Goal: Task Accomplishment & Management: Manage account settings

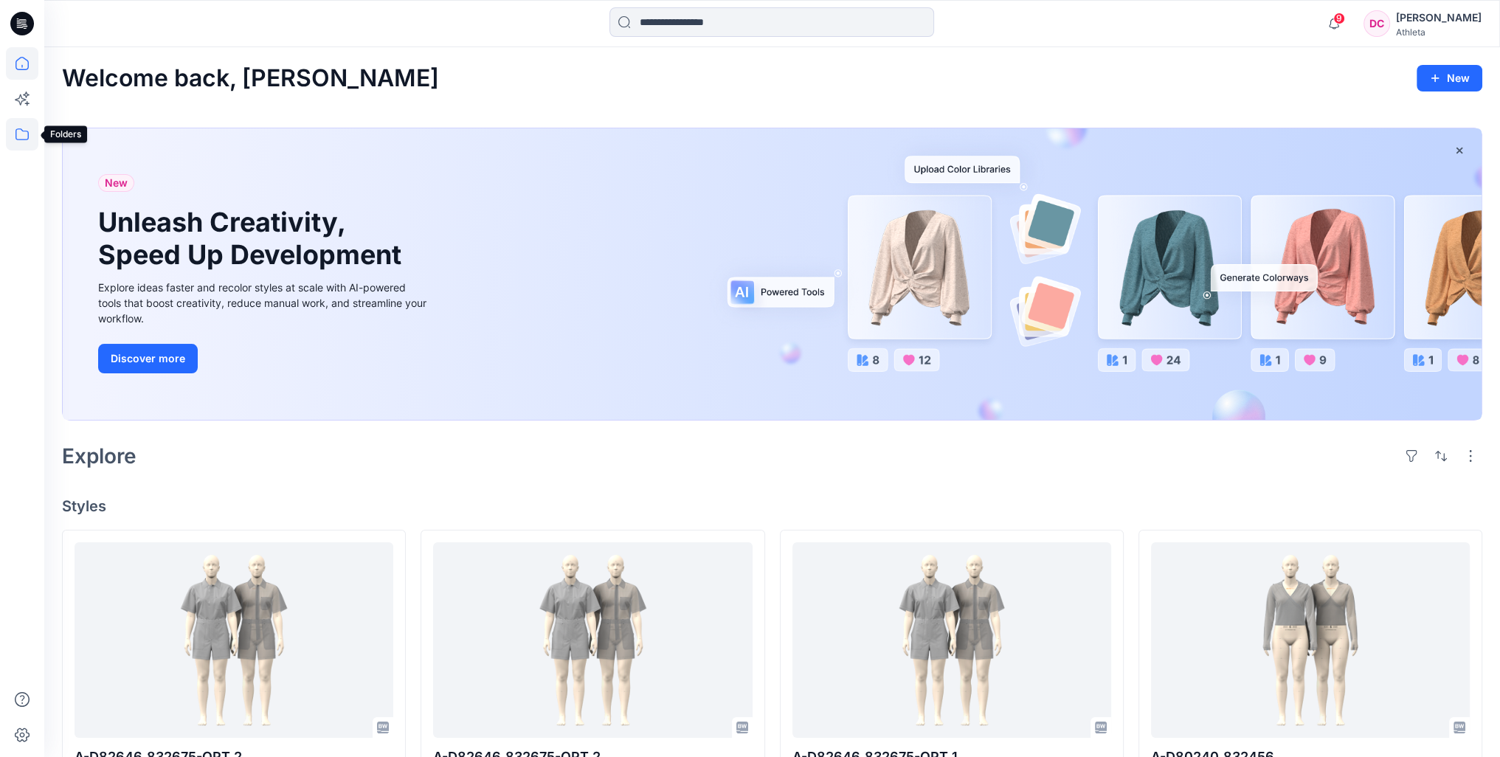
click at [26, 134] on icon at bounding box center [22, 134] width 32 height 32
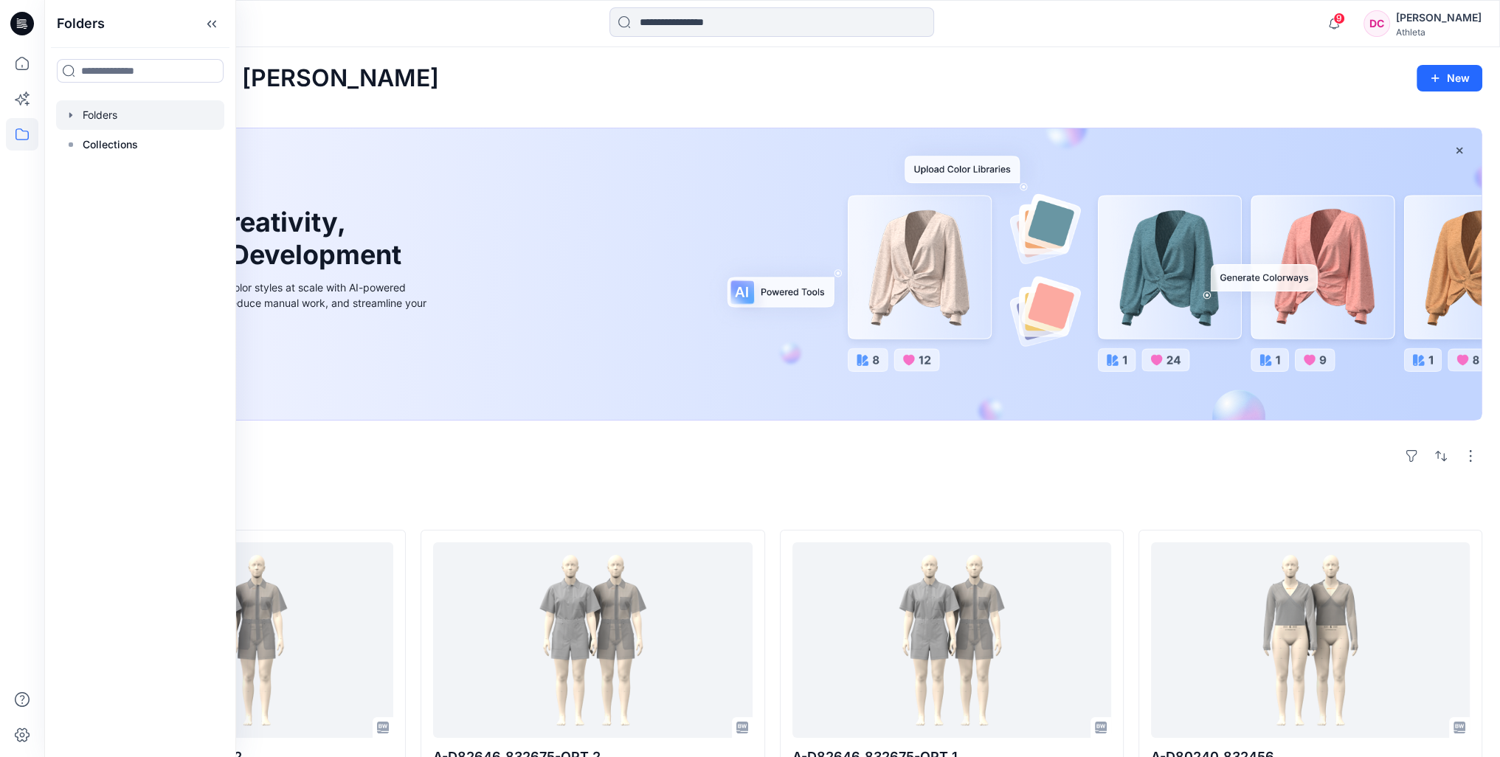
click at [100, 116] on div at bounding box center [140, 115] width 168 height 30
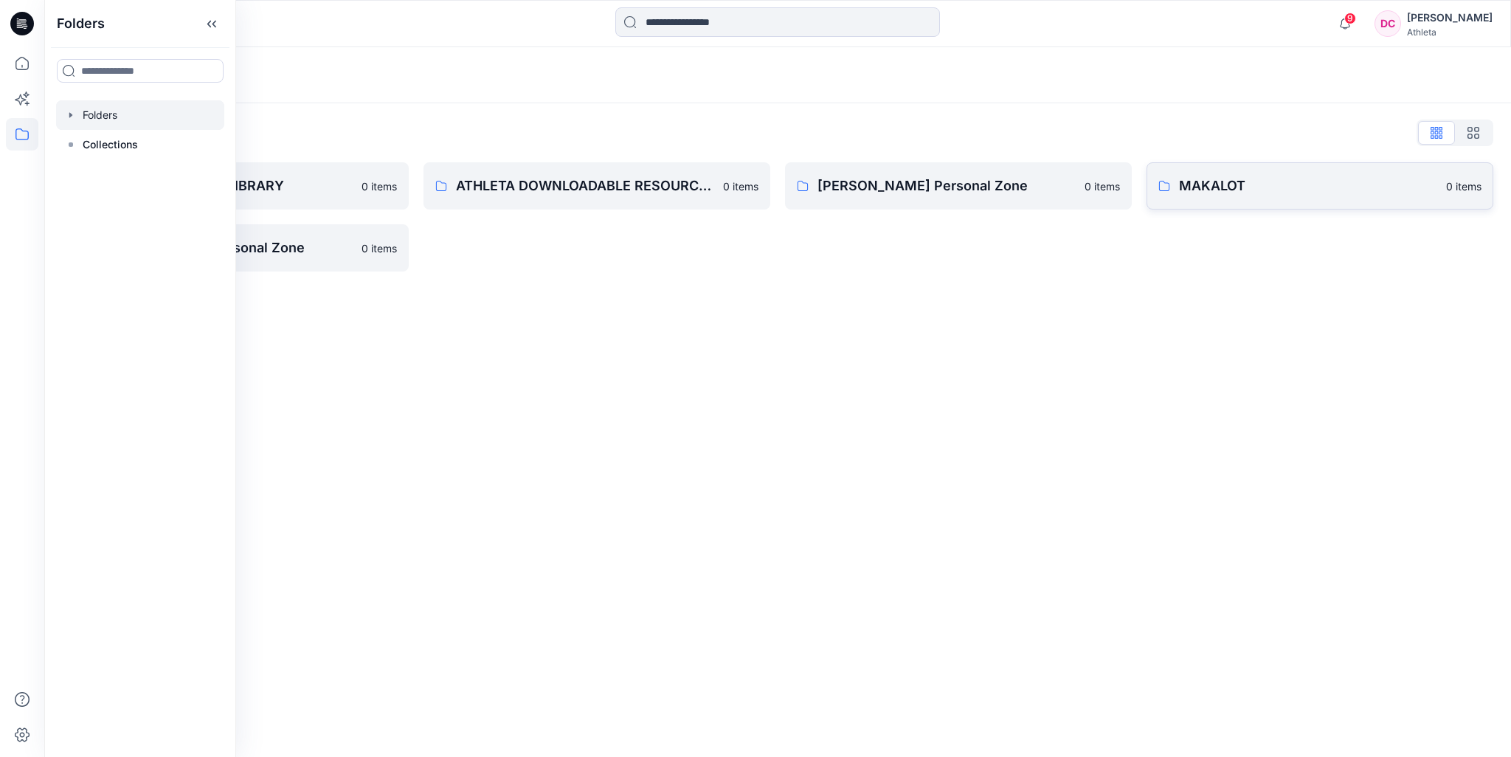
click at [1259, 190] on p "MAKALOT" at bounding box center [1308, 186] width 258 height 21
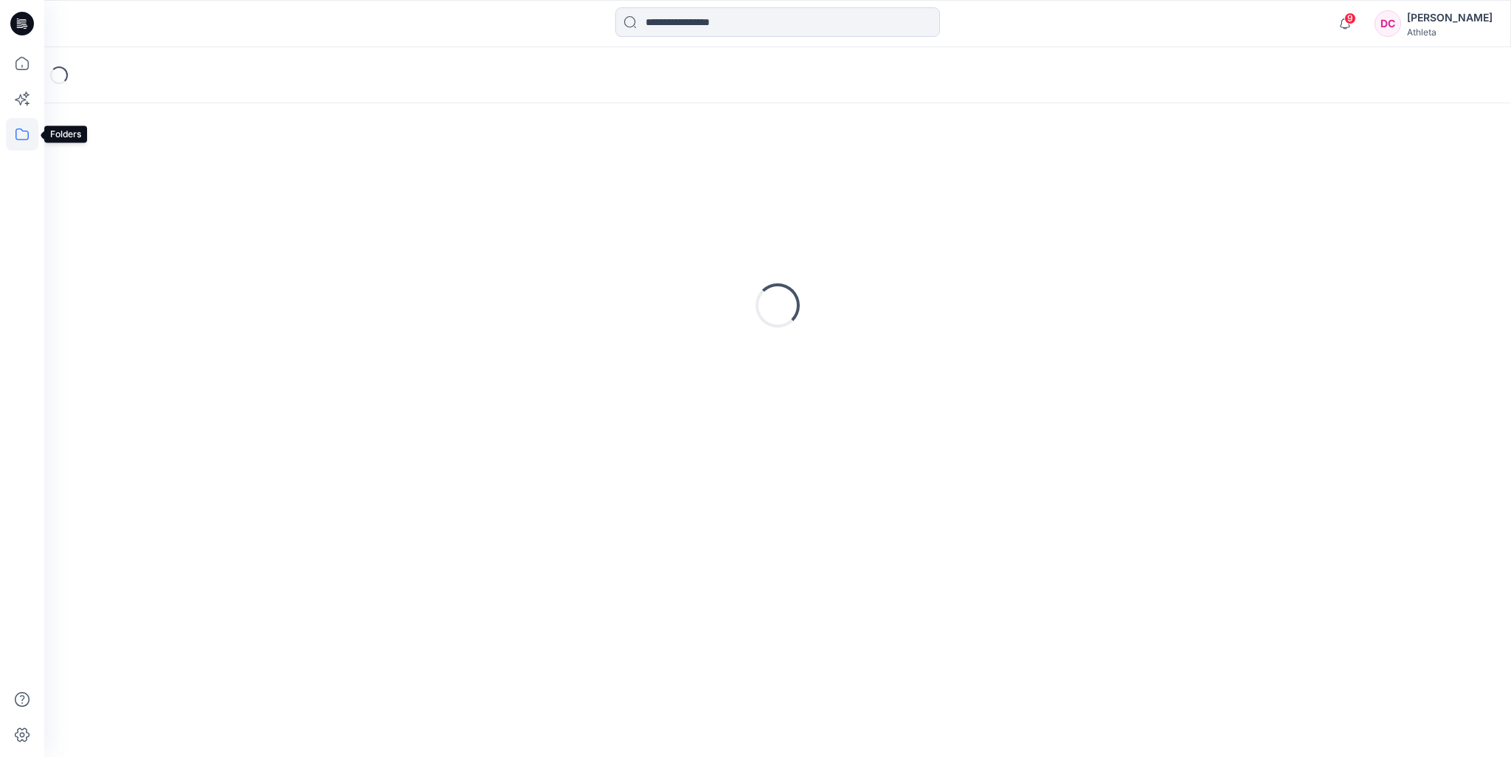
click at [27, 137] on icon at bounding box center [22, 134] width 32 height 32
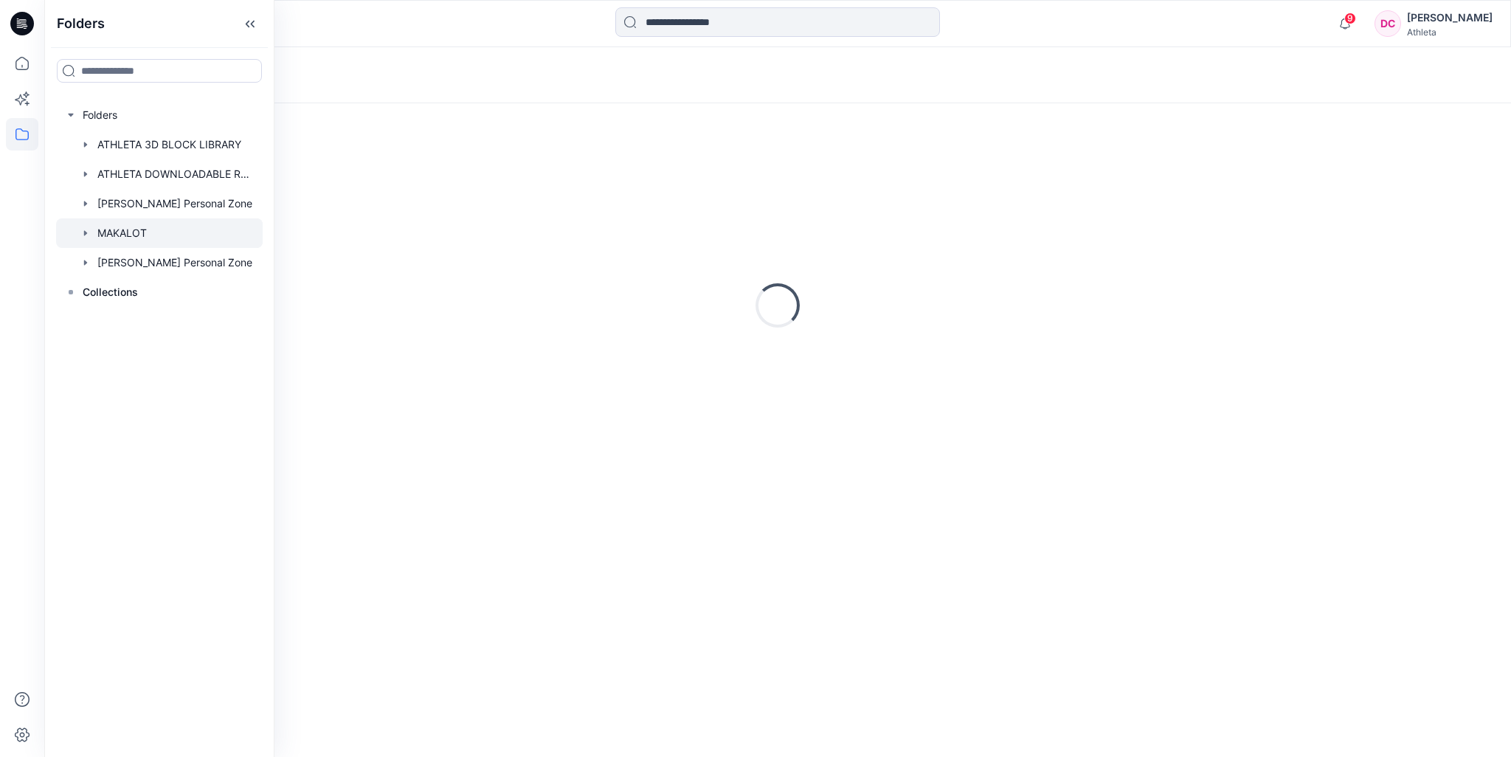
click at [87, 231] on icon "button" at bounding box center [86, 233] width 12 height 12
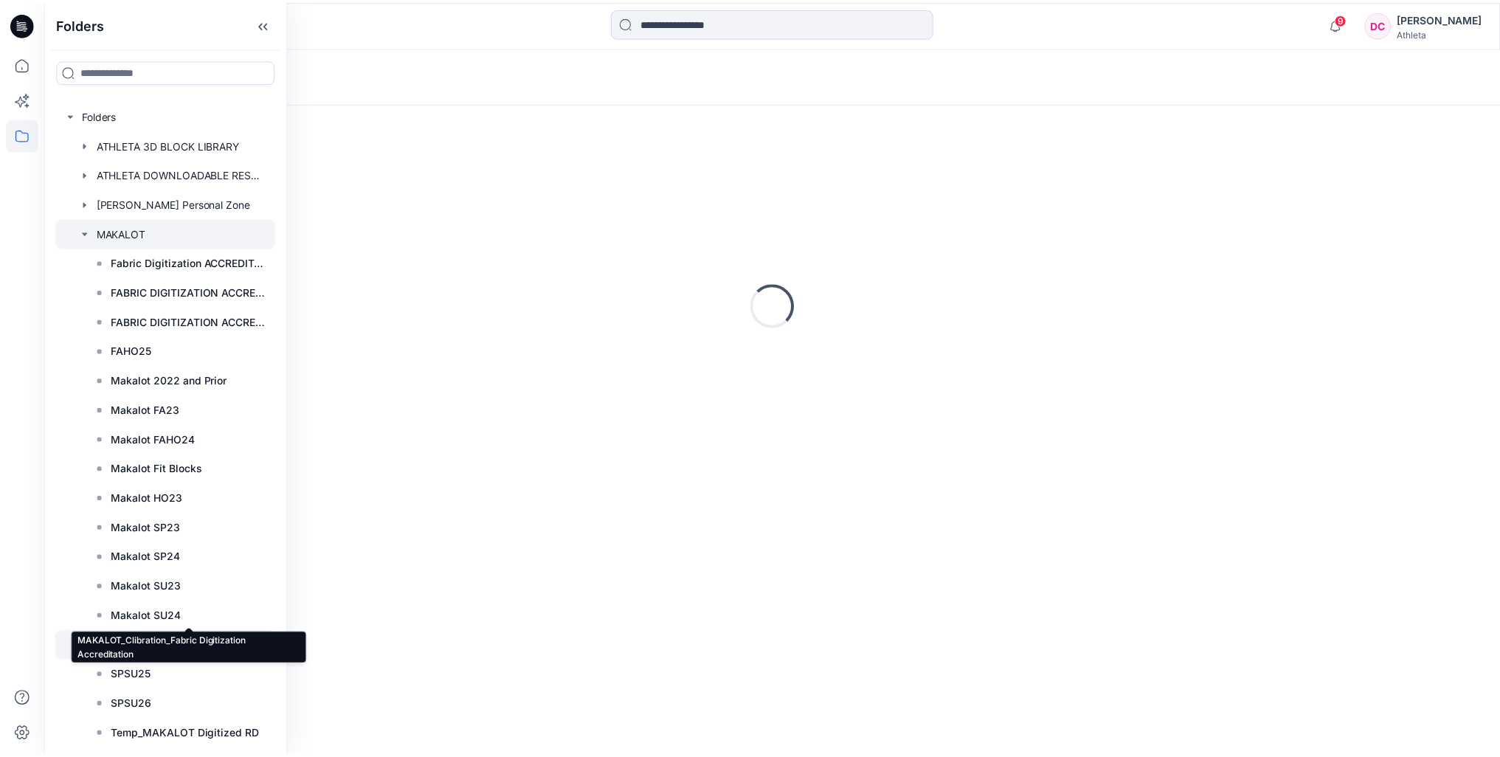
scroll to position [52, 0]
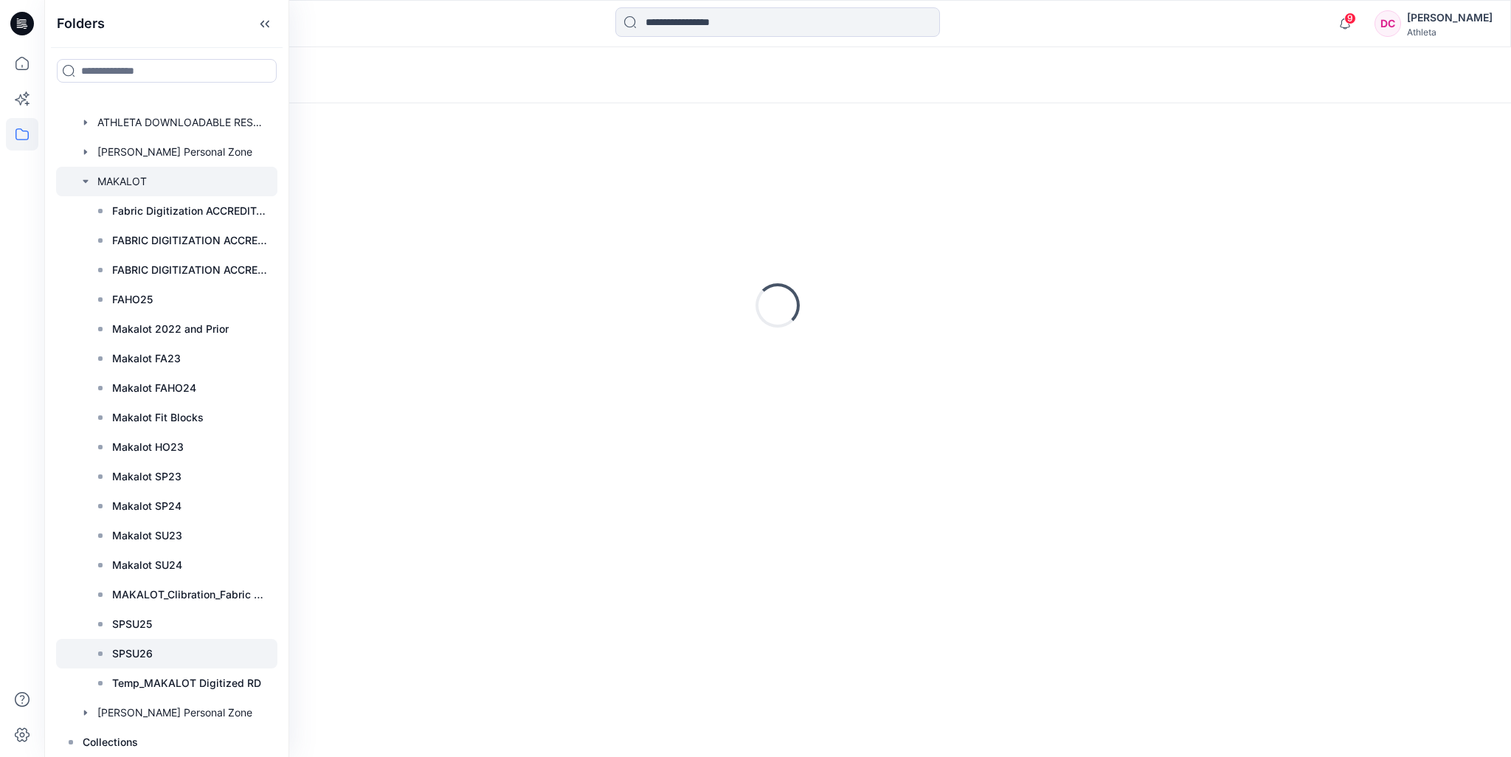
click at [130, 653] on p "SPSU26" at bounding box center [132, 654] width 41 height 18
click at [137, 653] on p "SPSU26" at bounding box center [132, 654] width 41 height 18
click at [151, 624] on p "SPSU25" at bounding box center [132, 624] width 40 height 18
click at [134, 655] on p "SPSU26" at bounding box center [132, 654] width 41 height 18
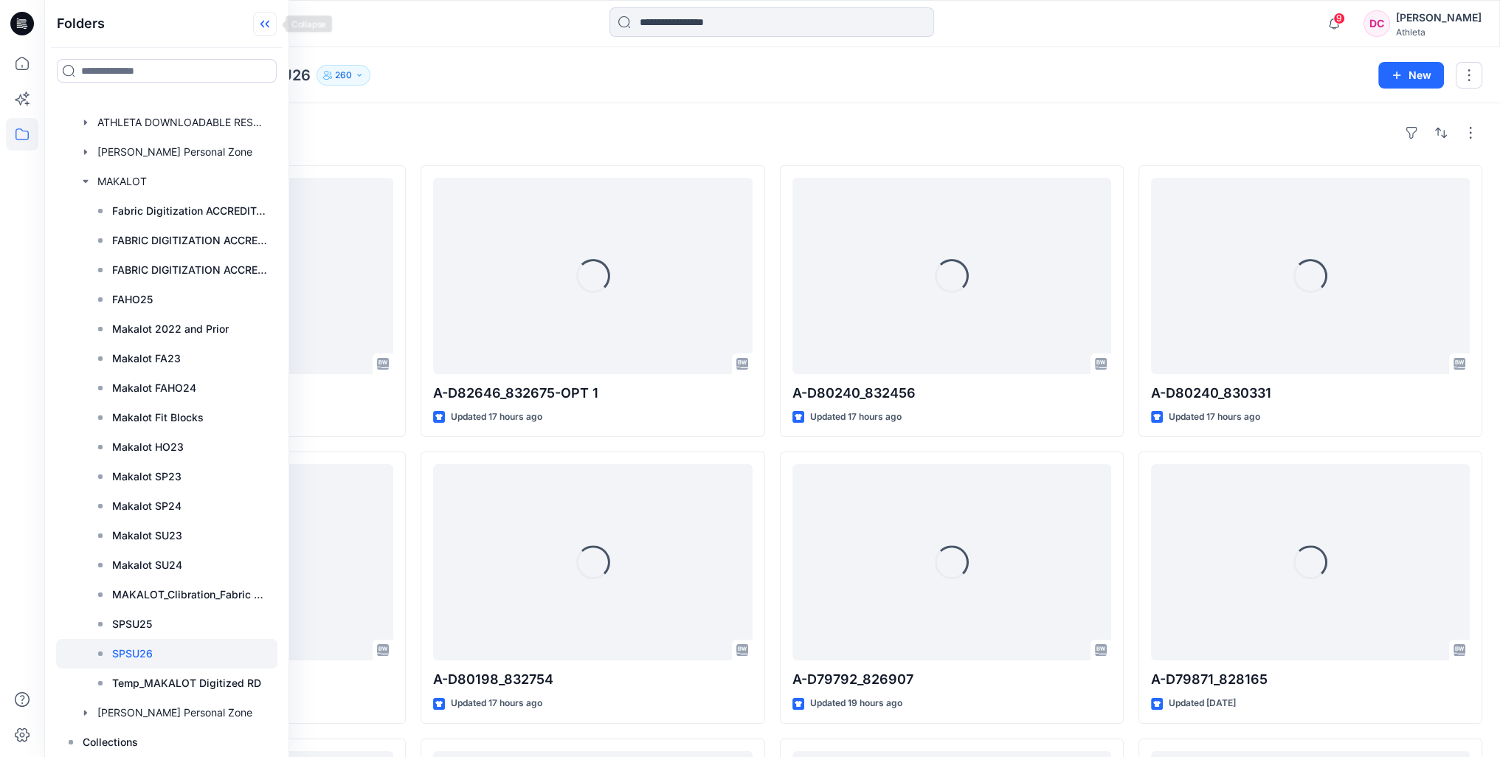
click at [264, 27] on icon at bounding box center [262, 24] width 4 height 7
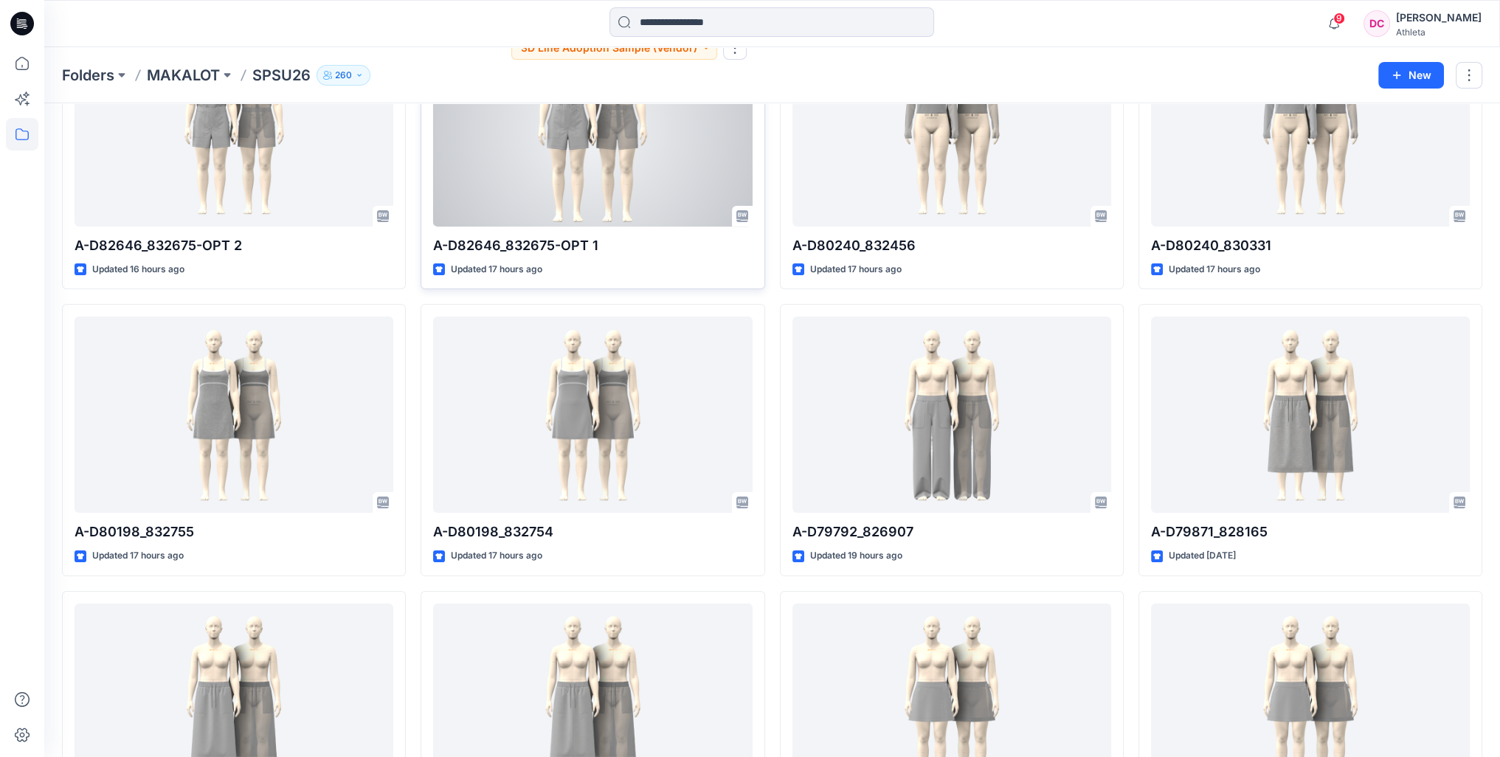
scroll to position [323, 0]
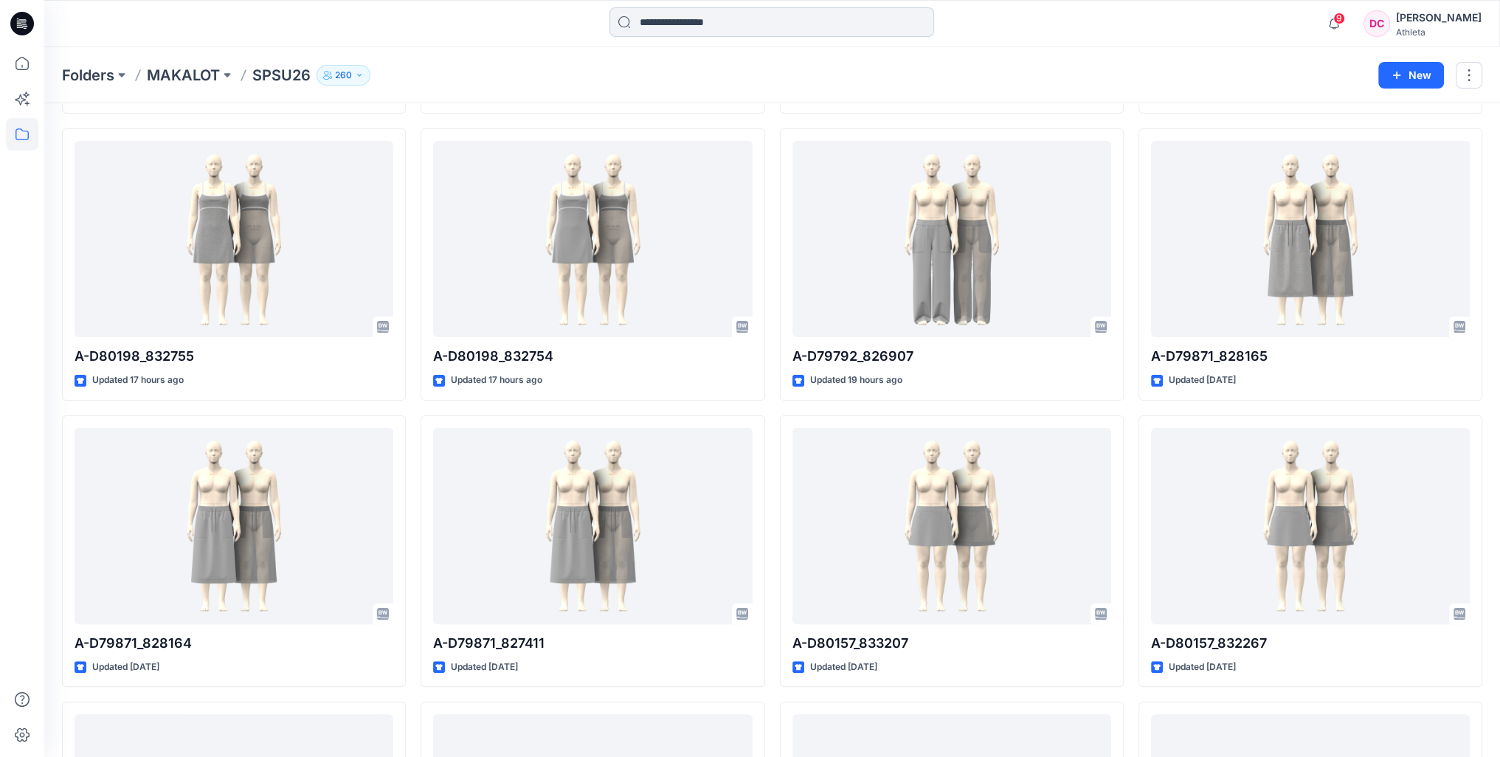
click at [694, 21] on input at bounding box center [771, 22] width 325 height 30
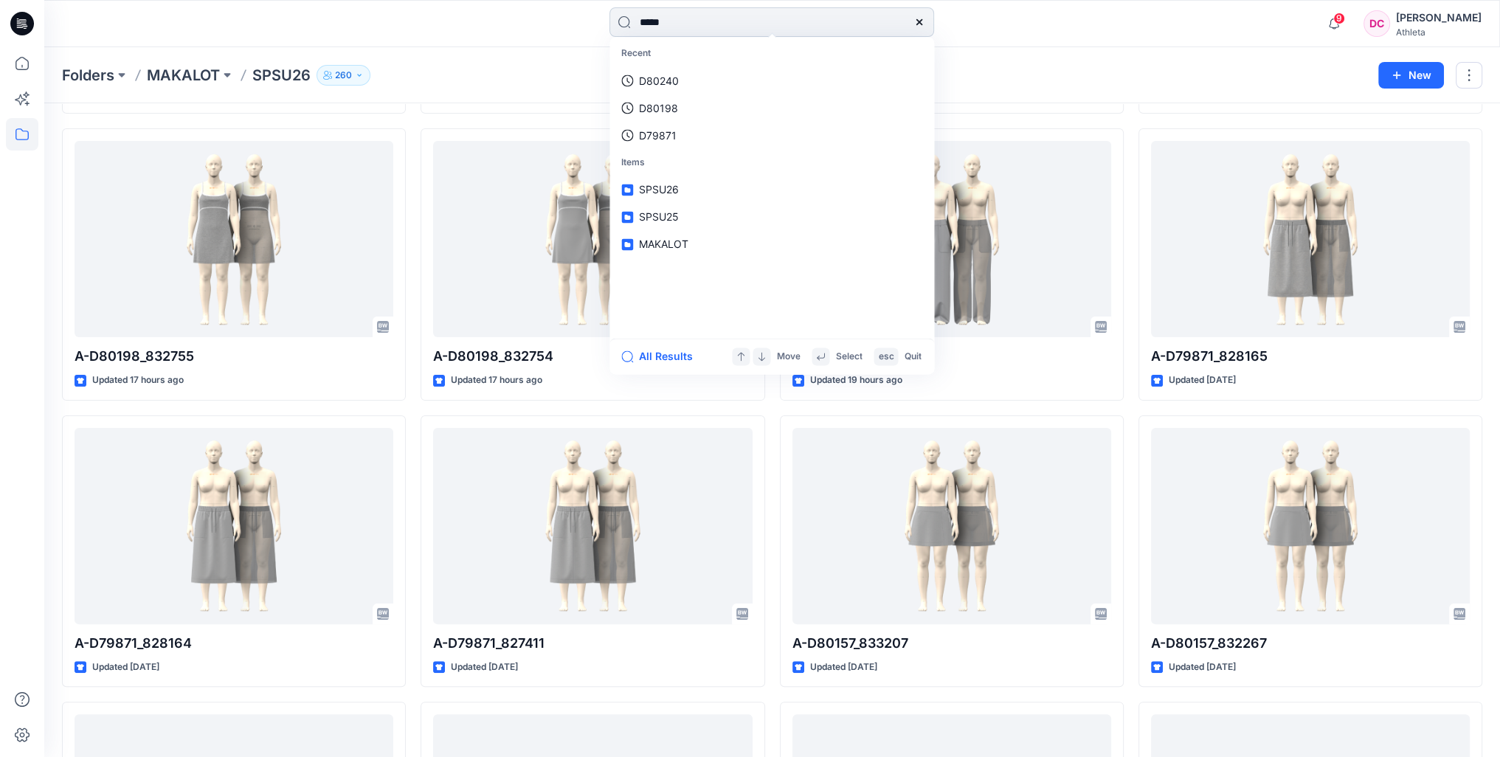
type input "******"
drag, startPoint x: 682, startPoint y: 24, endPoint x: 587, endPoint y: 15, distance: 95.5
click at [602, 22] on div "****** Styles A- D81423 _832532 A- D81423 _832532 All Results Move Select esc Q…" at bounding box center [772, 23] width 728 height 32
click at [504, 89] on div "Folders MAKALOT SPSU26 260 New" at bounding box center [772, 75] width 1456 height 56
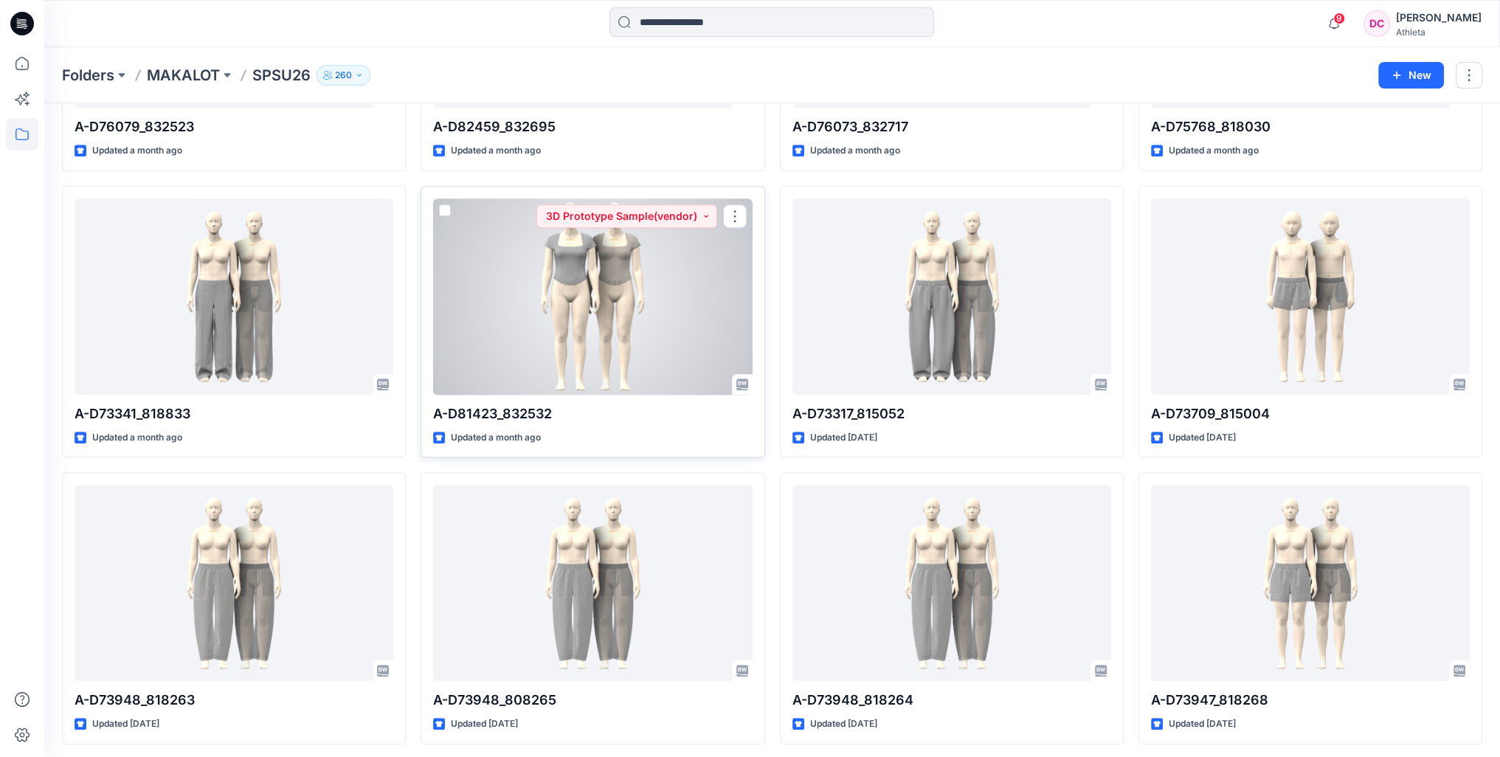
scroll to position [1994, 0]
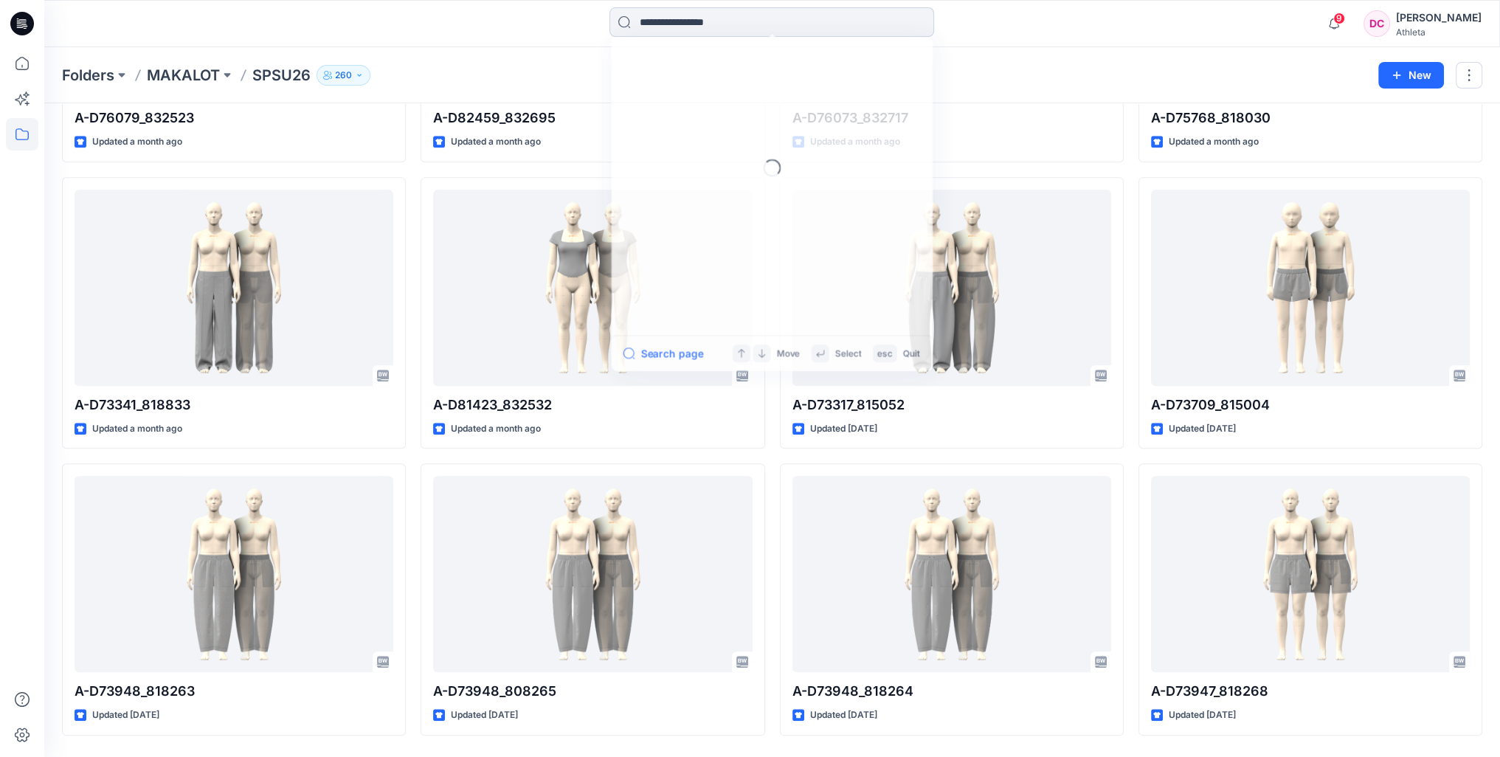
click at [668, 24] on input at bounding box center [771, 22] width 325 height 30
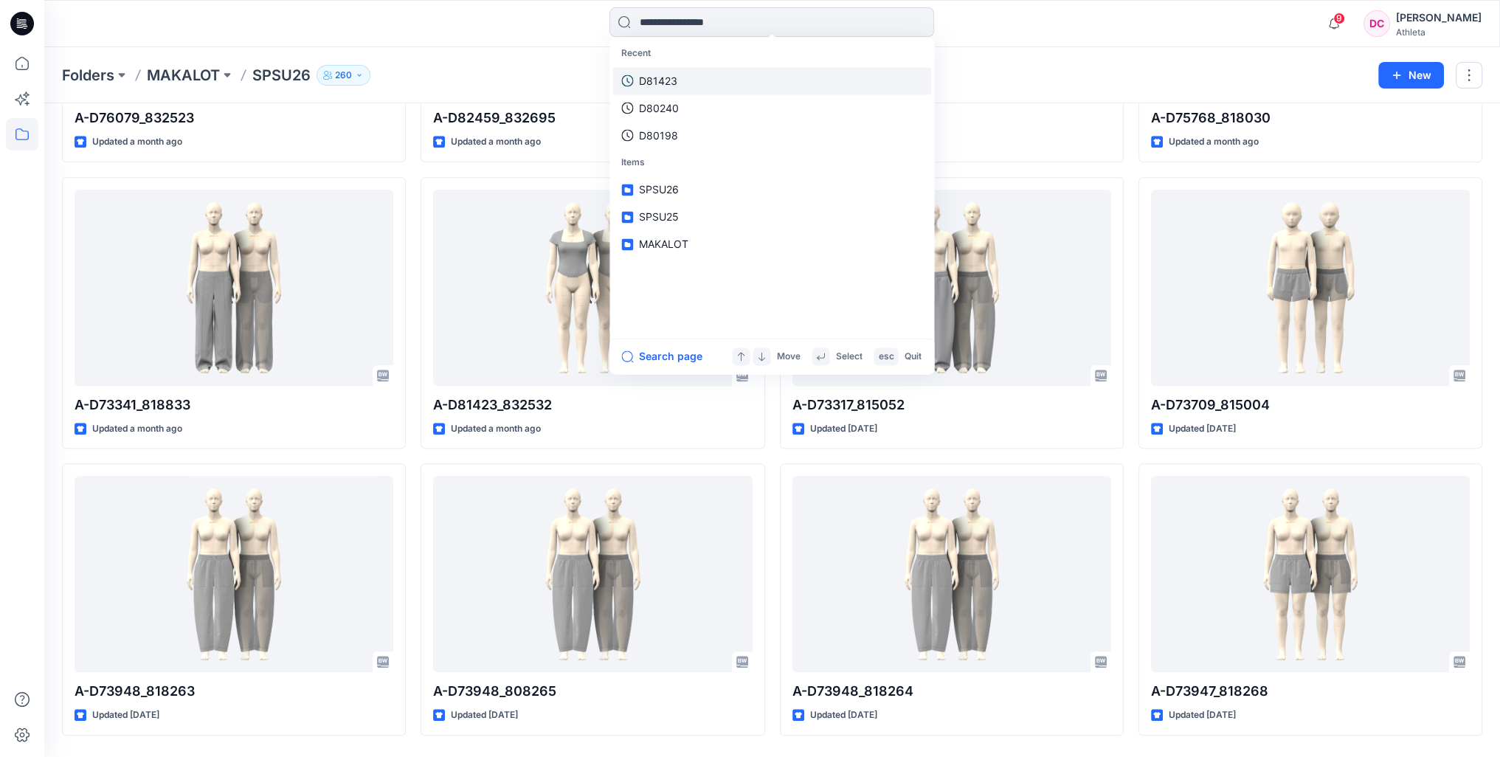
click at [663, 78] on p "D81423" at bounding box center [658, 80] width 38 height 15
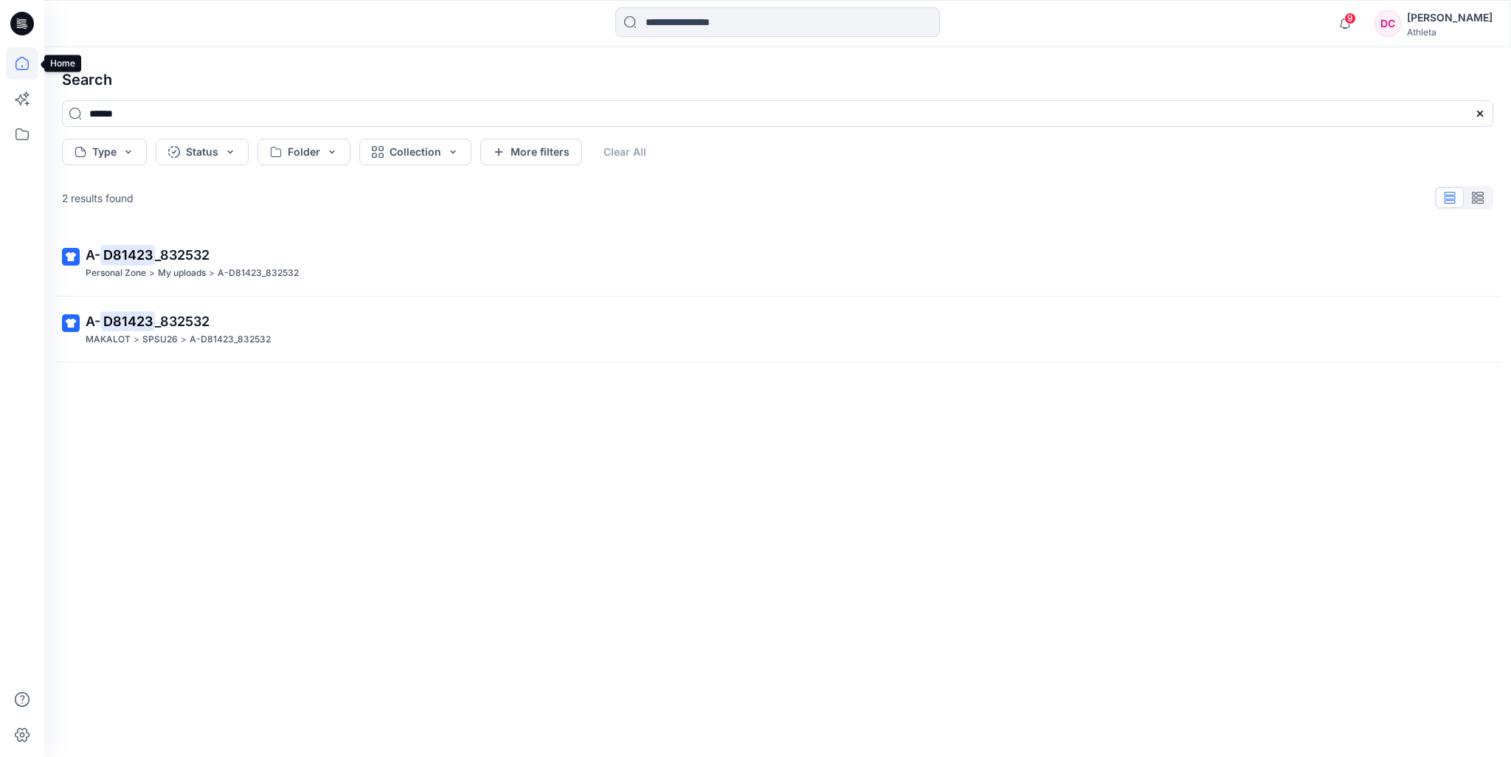
click at [24, 60] on icon at bounding box center [22, 63] width 32 height 32
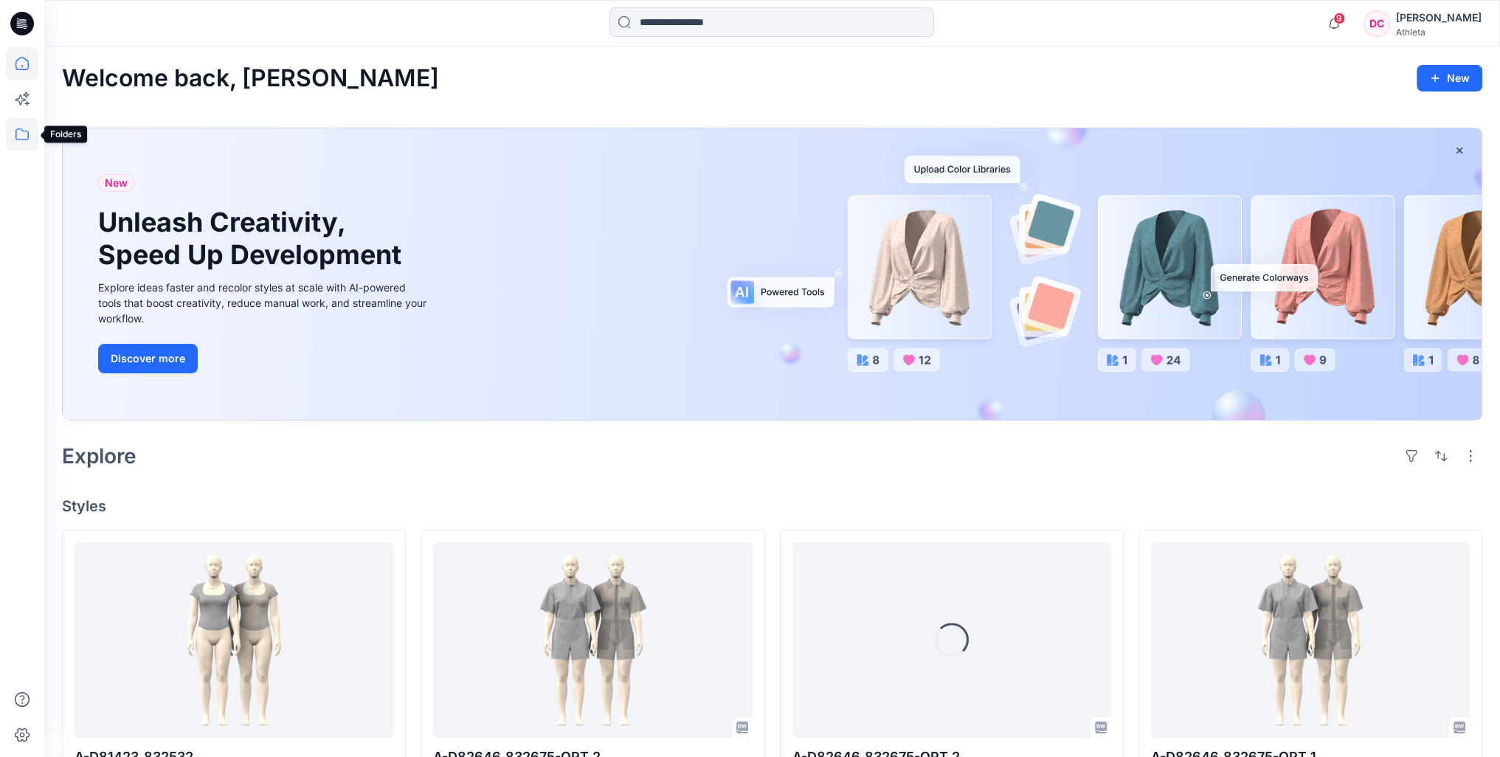
click at [21, 133] on icon at bounding box center [22, 134] width 32 height 32
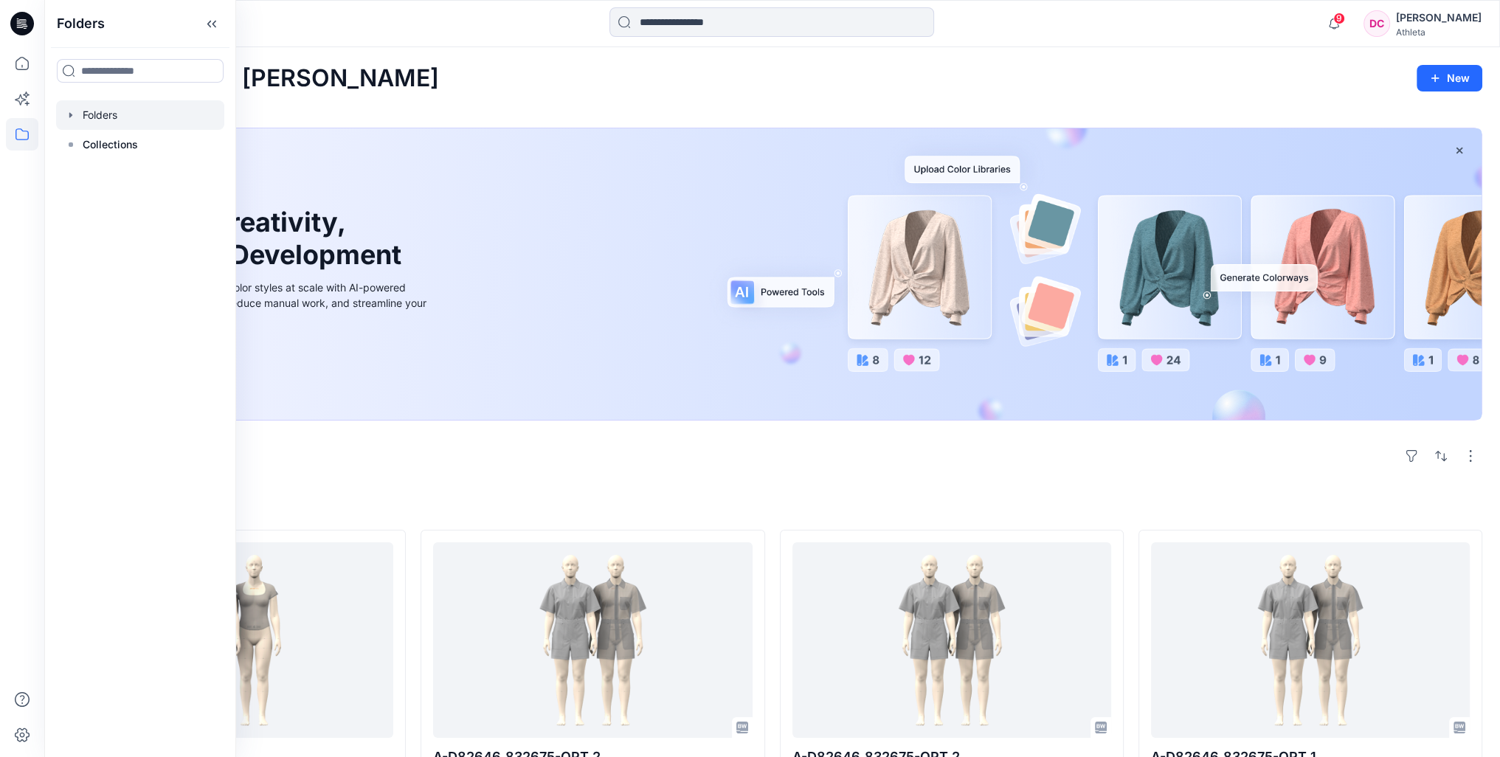
click at [68, 112] on icon "button" at bounding box center [71, 115] width 12 height 12
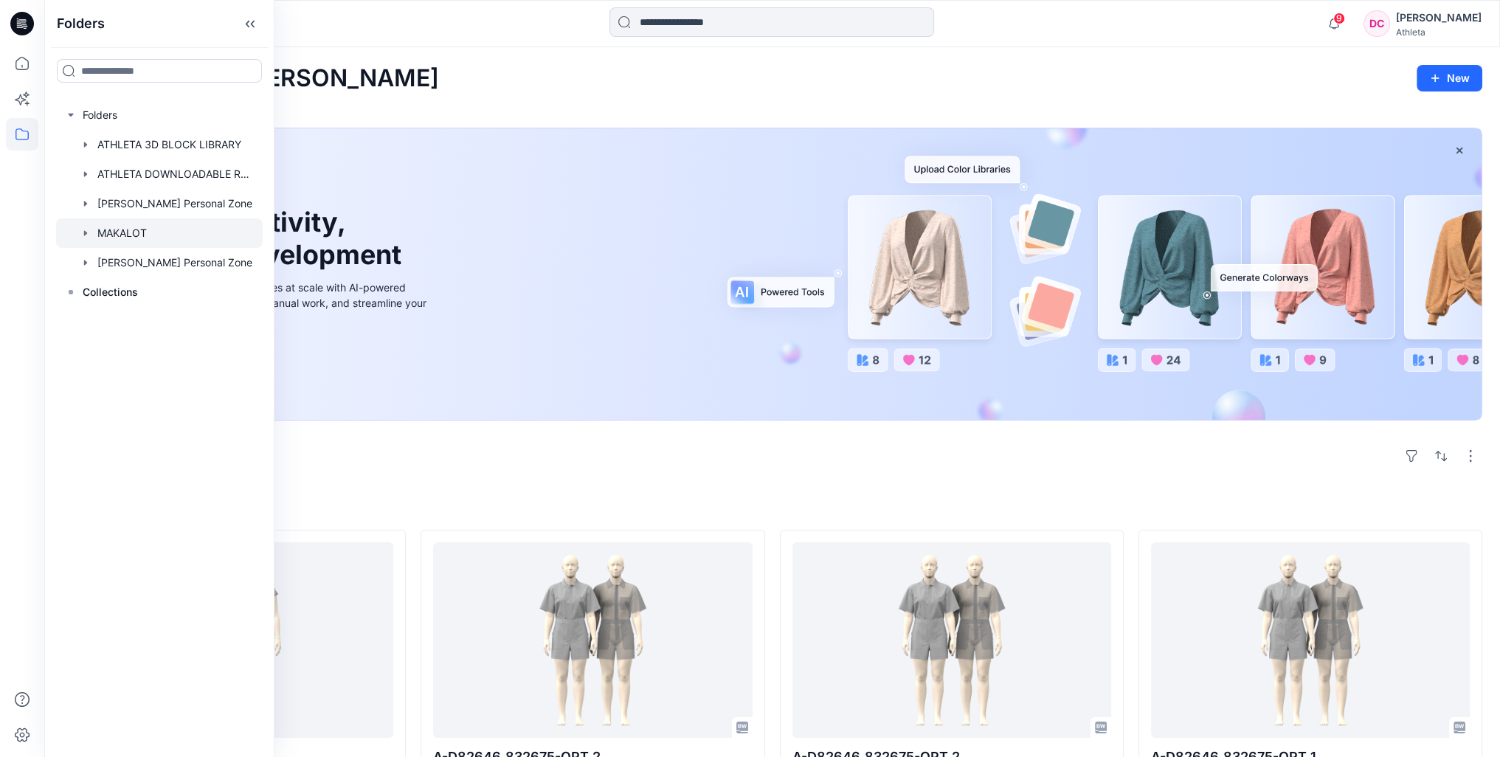
click at [82, 234] on icon "button" at bounding box center [86, 233] width 12 height 12
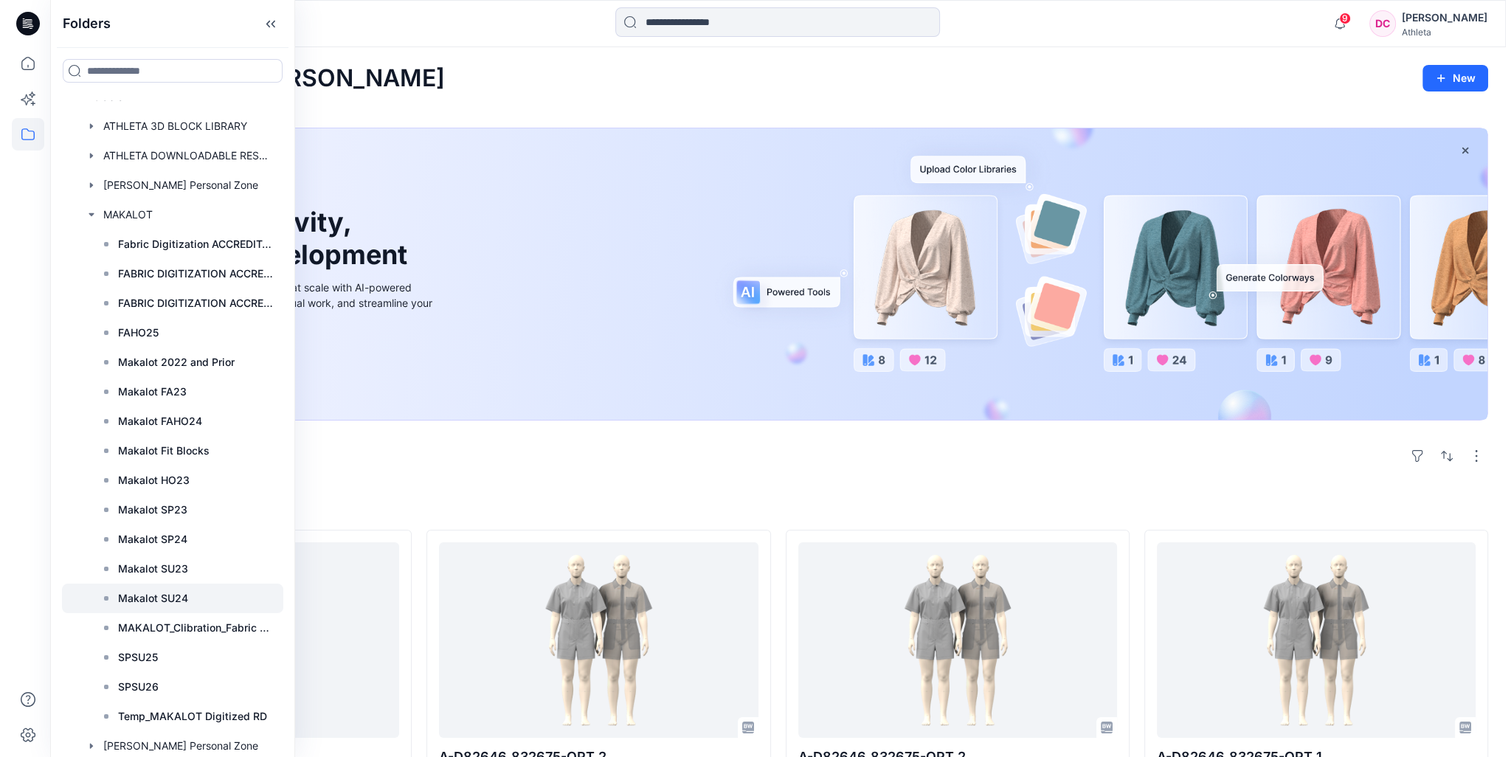
scroll to position [52, 0]
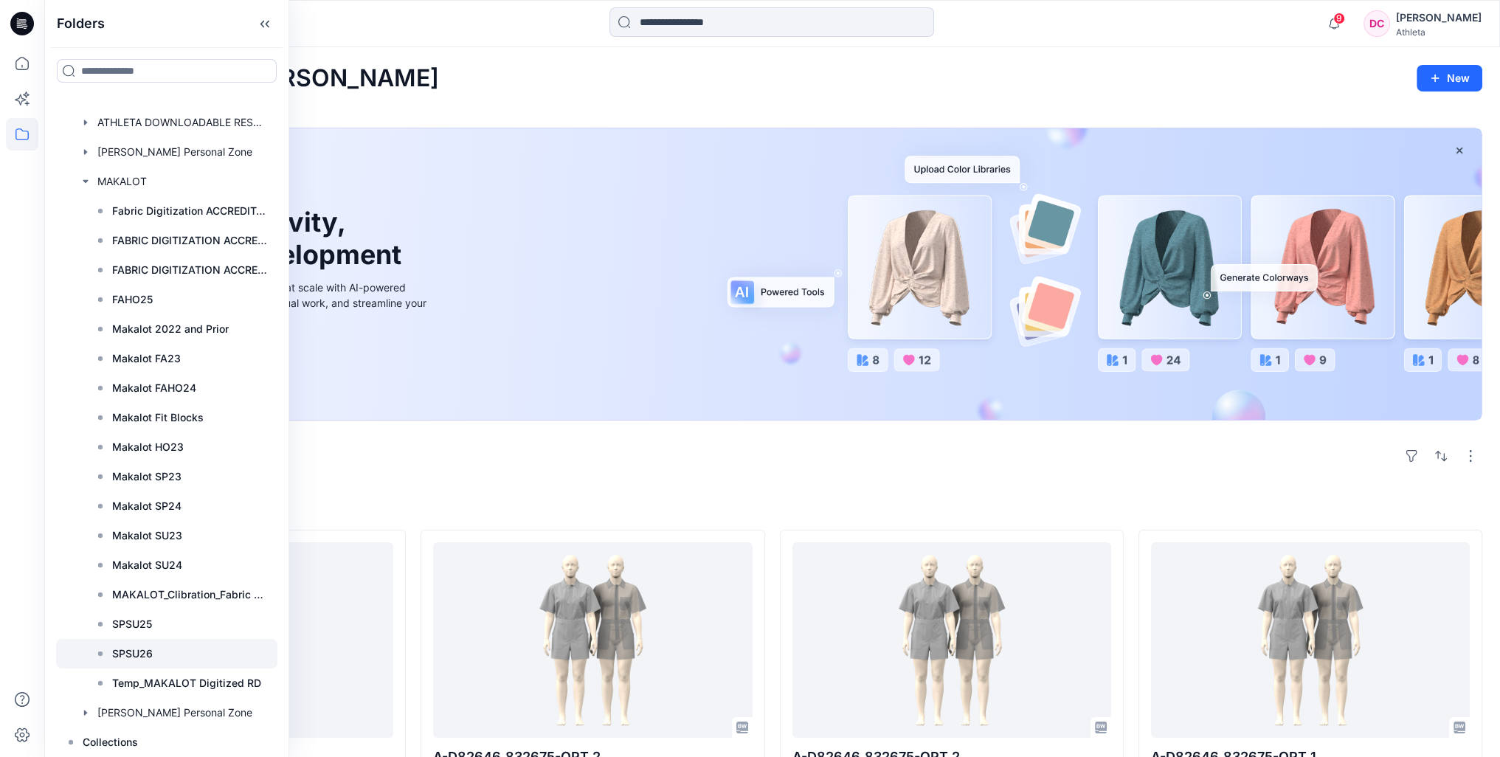
click at [139, 653] on p "SPSU26" at bounding box center [132, 654] width 41 height 18
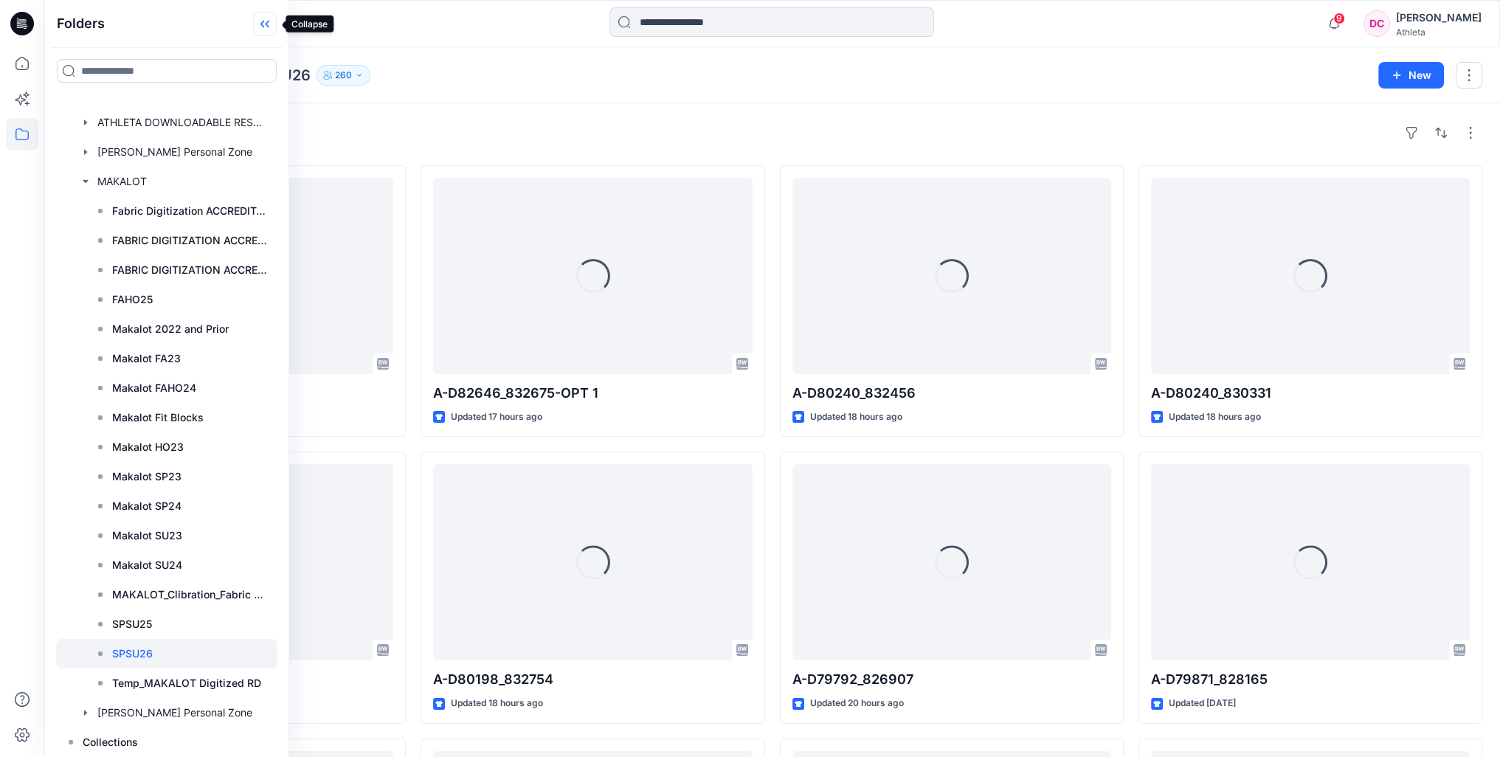
click at [266, 23] on icon at bounding box center [265, 24] width 24 height 24
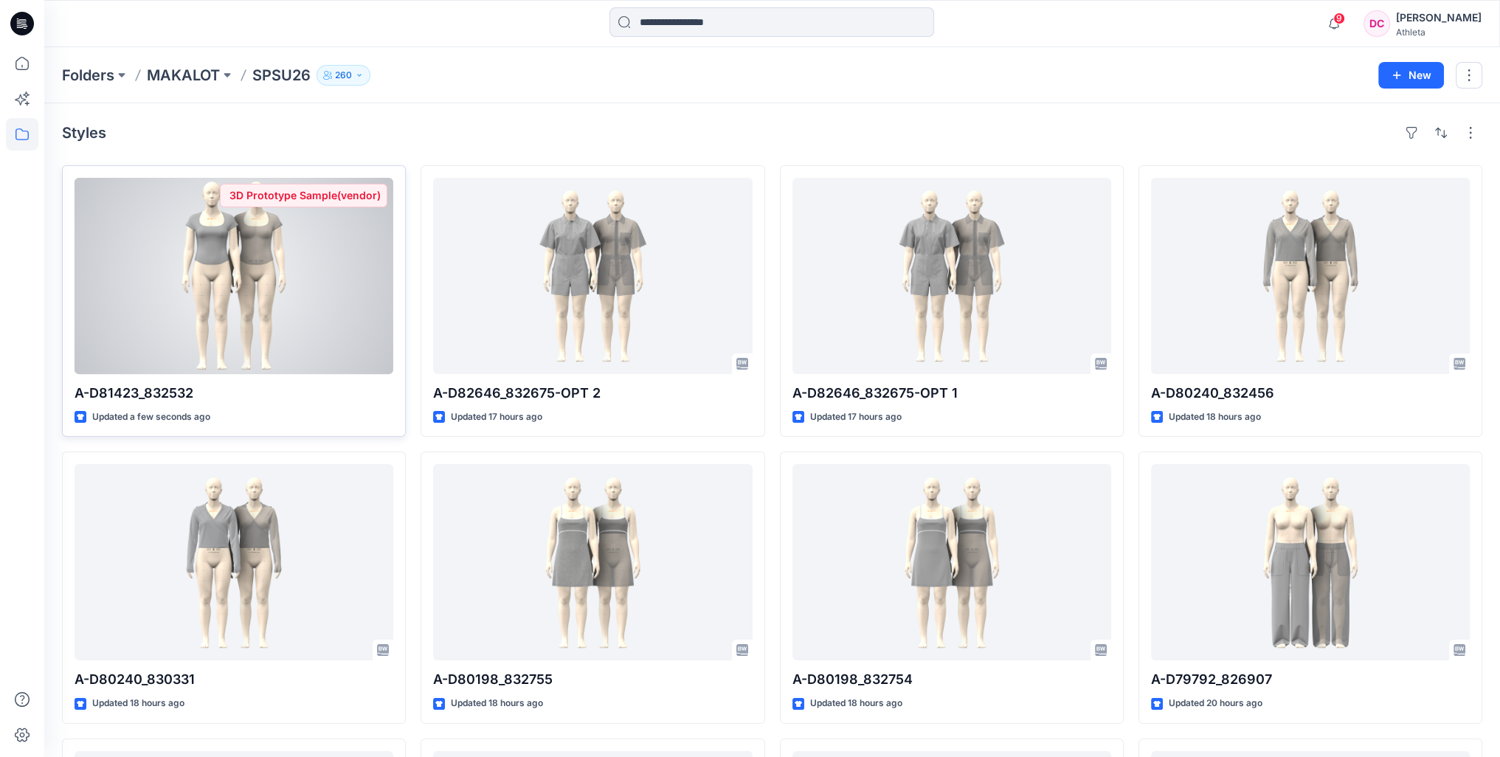
click at [271, 269] on div at bounding box center [234, 276] width 319 height 196
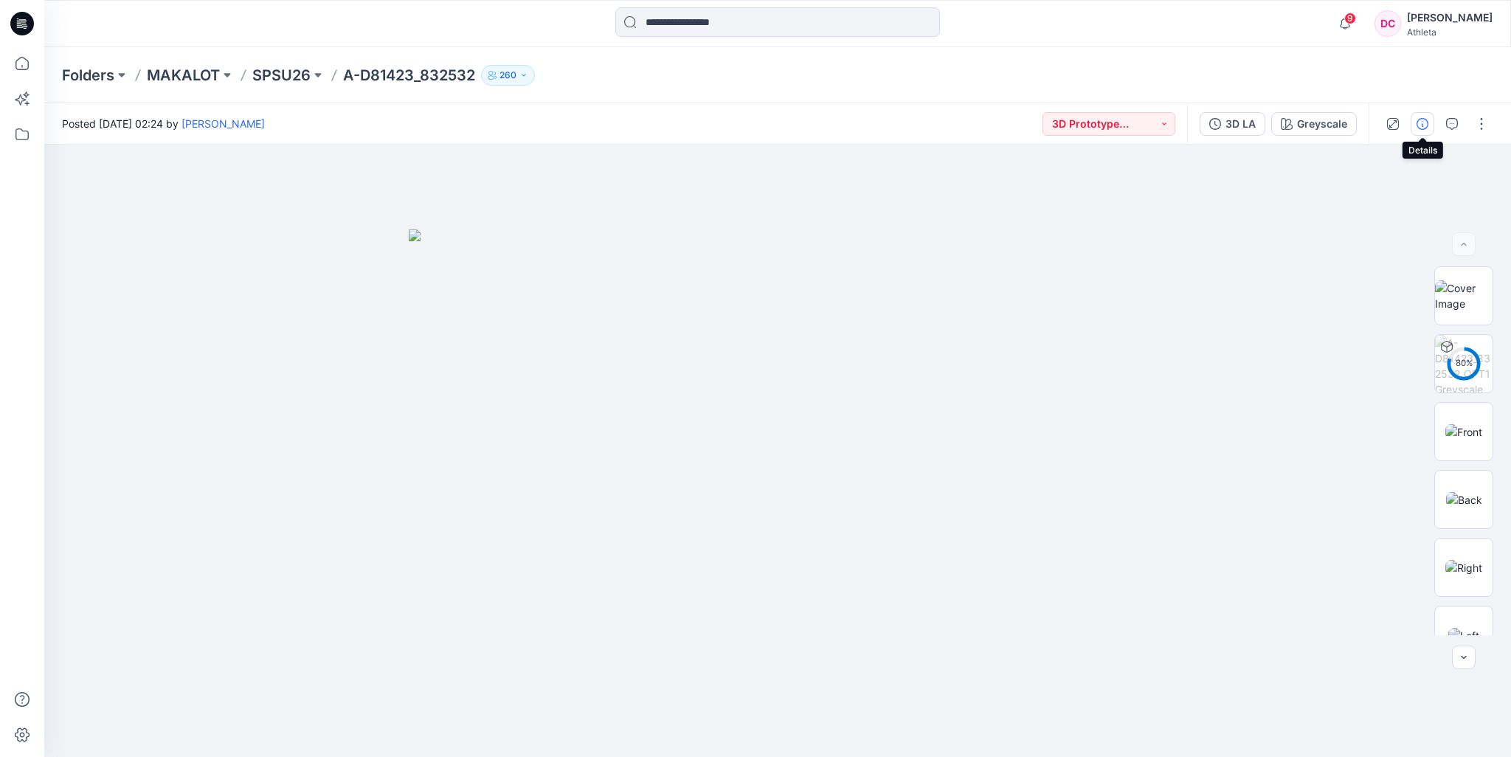
click at [1420, 122] on icon "button" at bounding box center [1423, 124] width 12 height 12
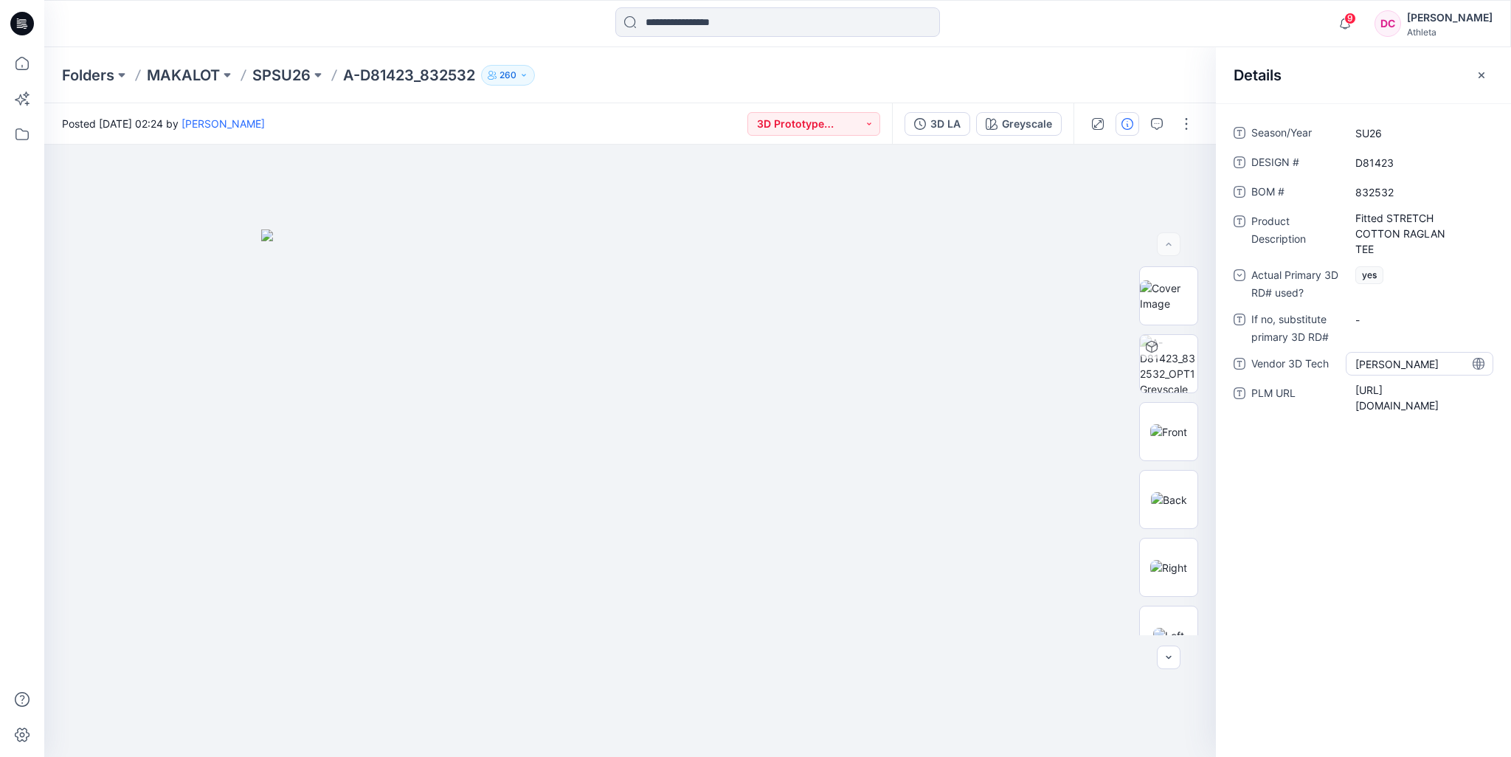
click at [1406, 363] on Tech "Sixian Wu" at bounding box center [1419, 363] width 128 height 15
drag, startPoint x: 1402, startPoint y: 362, endPoint x: 1295, endPoint y: 370, distance: 107.2
click at [1296, 370] on div "Vendor 3D Tech *********" at bounding box center [1364, 364] width 260 height 24
type textarea "******"
click at [1482, 73] on icon "button" at bounding box center [1482, 75] width 12 height 12
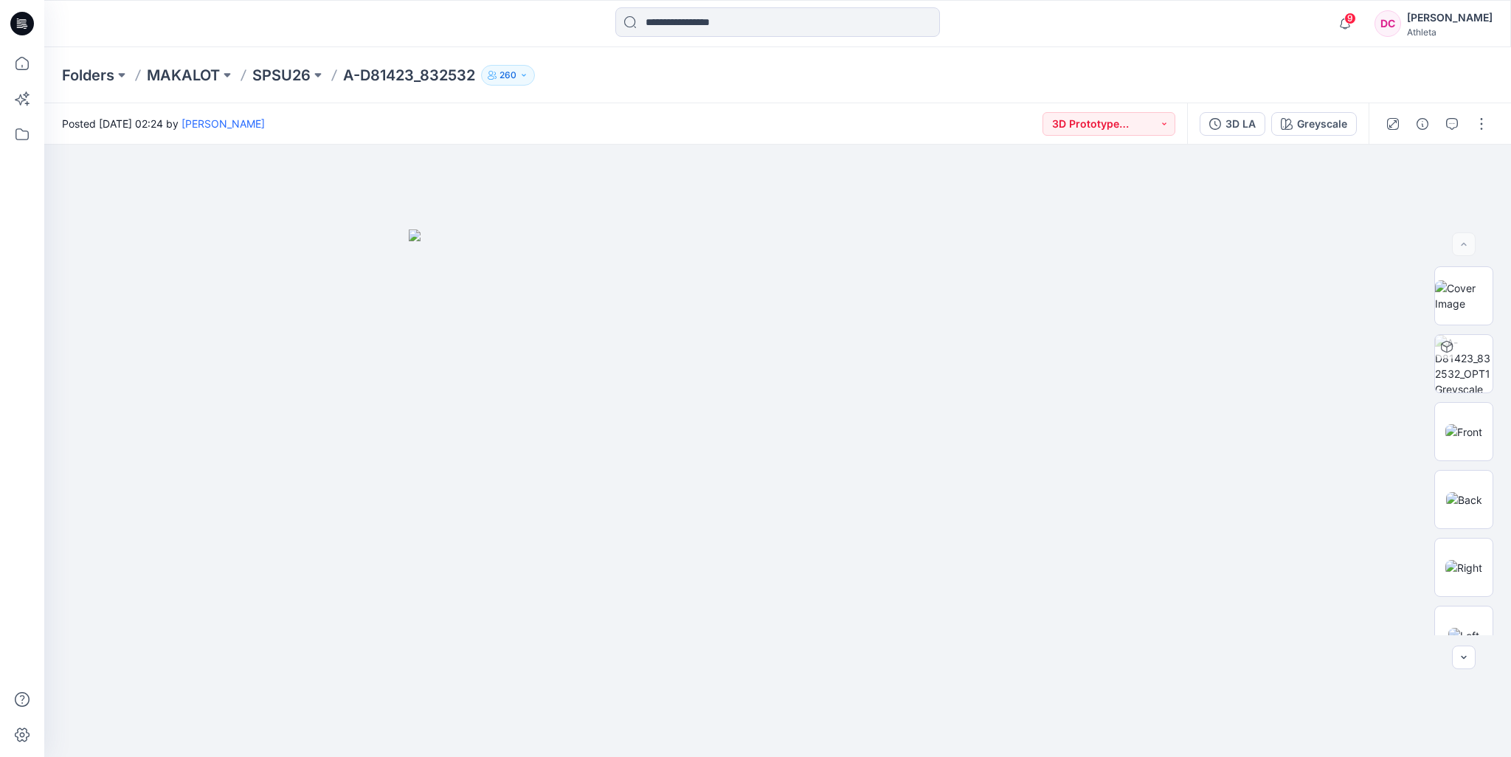
click at [1240, 72] on div "Folders MAKALOT SPSU26 A-D81423_832532 260" at bounding box center [720, 75] width 1316 height 21
click at [1479, 167] on icon "button" at bounding box center [1479, 168] width 6 height 7
click at [1259, 75] on div "Folders MAKALOT SPSU26 A-D81423_832532 260" at bounding box center [720, 75] width 1316 height 21
click at [1169, 122] on button "3D Prototype Sample(vendor)" at bounding box center [1109, 124] width 133 height 24
click at [1127, 220] on p "3D Line Adoption Sample (Vendor)" at bounding box center [1116, 224] width 83 height 19
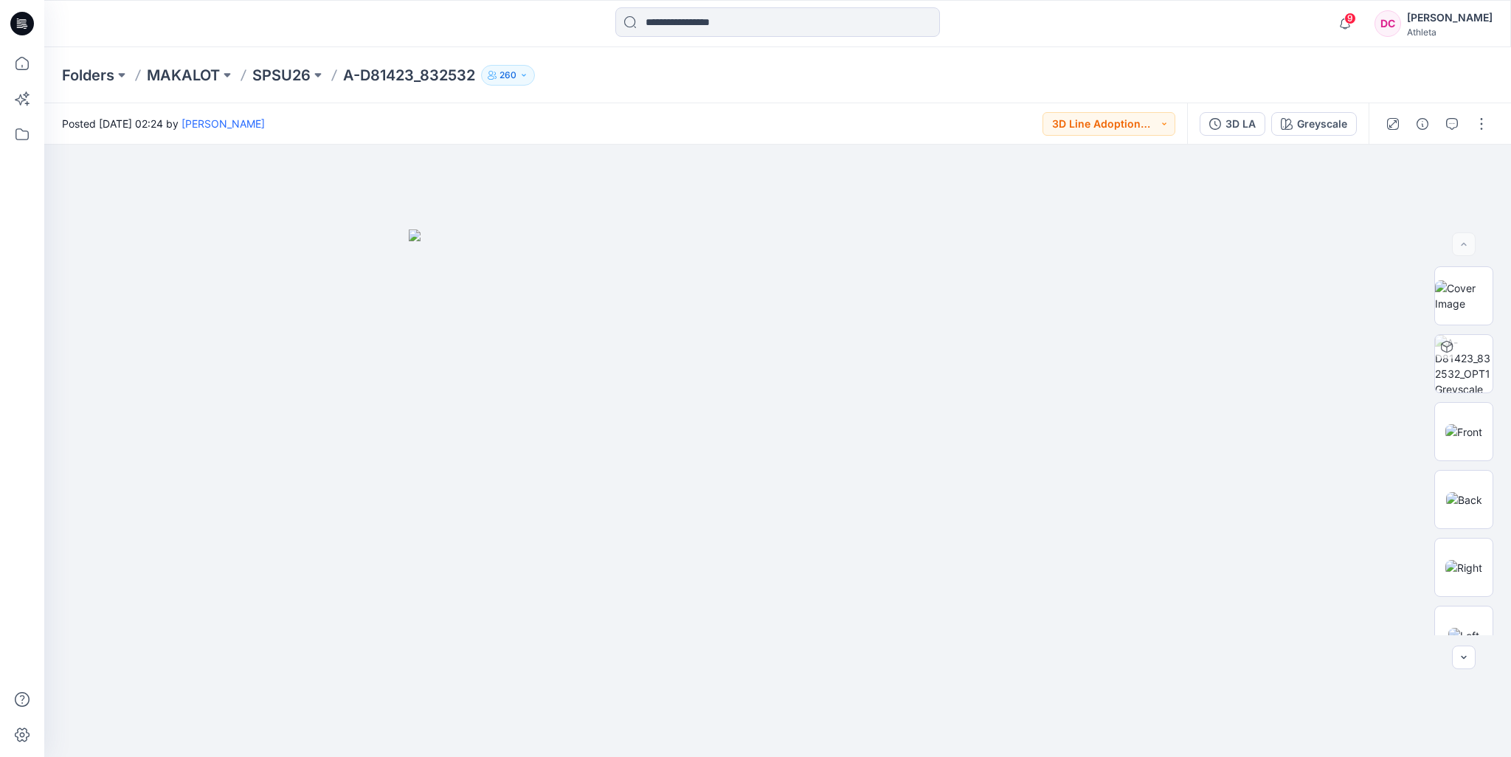
click at [1198, 75] on div "Folders MAKALOT SPSU26 A-D81423_832532 260" at bounding box center [720, 75] width 1316 height 21
click at [1485, 123] on button "button" at bounding box center [1482, 124] width 24 height 24
click at [1355, 83] on div "Folders MAKALOT SPSU26 A-D81423_832532 260" at bounding box center [720, 75] width 1316 height 21
click at [1477, 120] on button "button" at bounding box center [1482, 124] width 24 height 24
click at [1389, 201] on p "Edit" at bounding box center [1387, 199] width 18 height 15
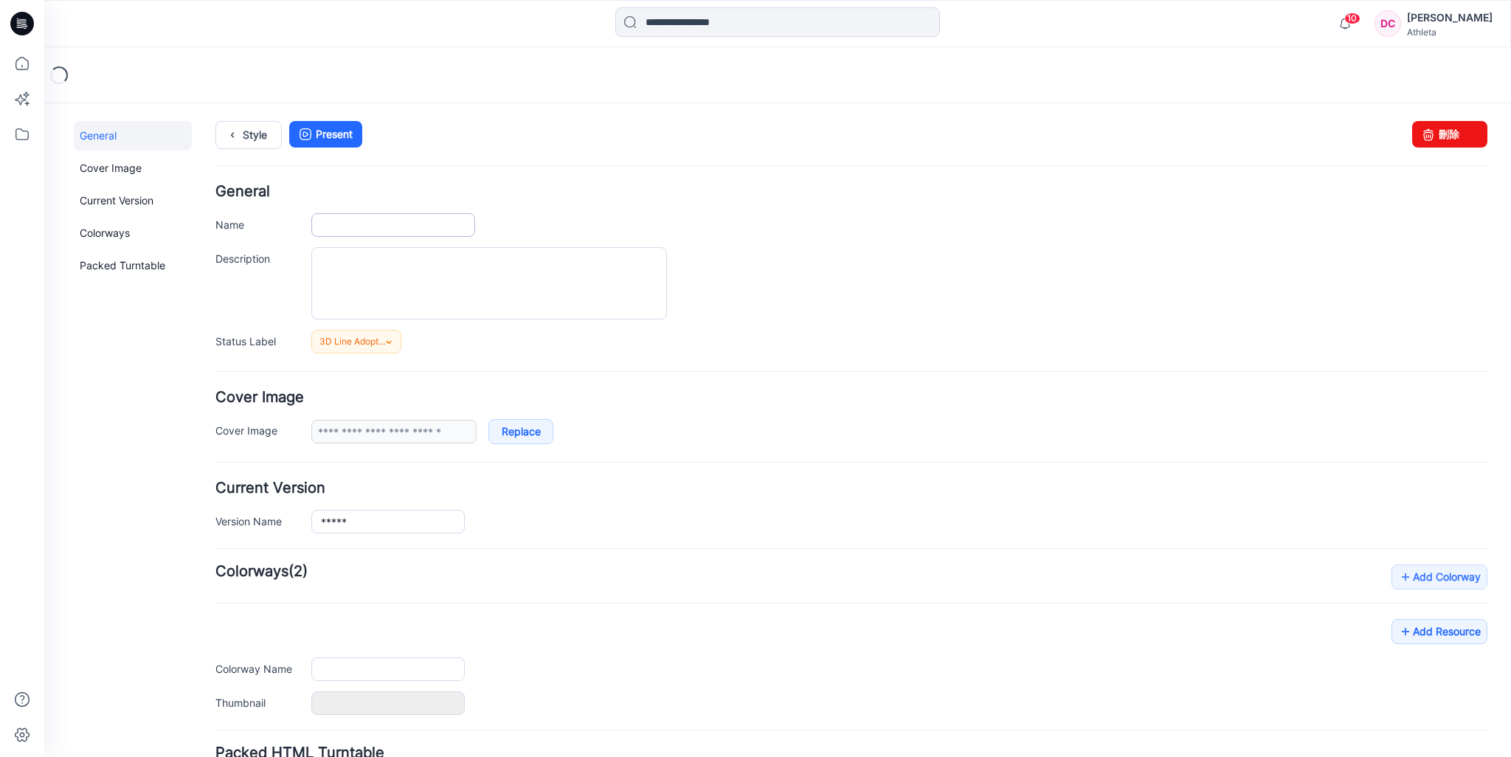
type input "**********"
type input "*********"
type input "**********"
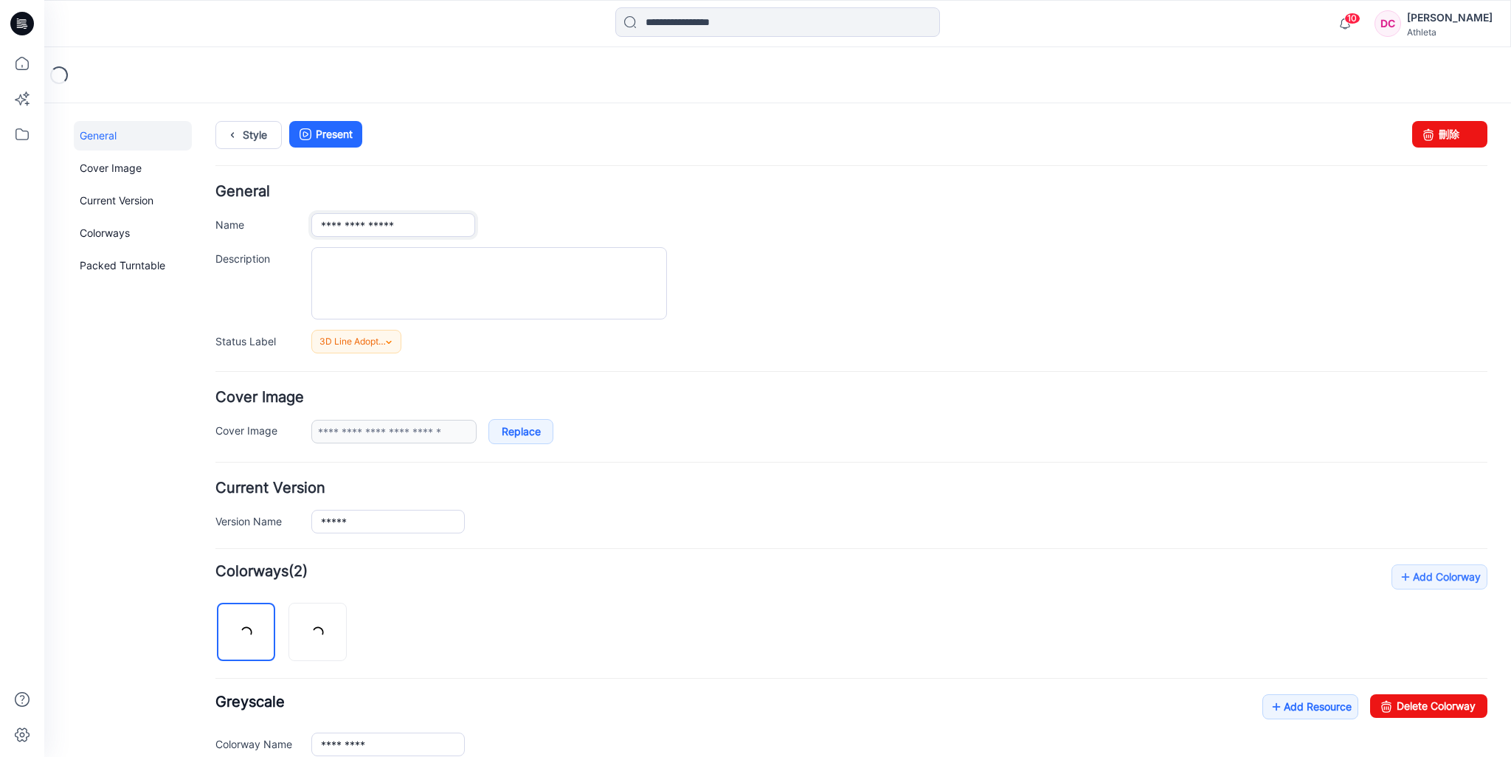
click at [433, 225] on input "**********" at bounding box center [393, 225] width 164 height 24
click at [431, 228] on input "**********" at bounding box center [393, 225] width 164 height 24
type input "**********"
click at [510, 209] on div "**********" at bounding box center [851, 268] width 1272 height 169
click at [301, 77] on p "SPSU26" at bounding box center [281, 75] width 58 height 21
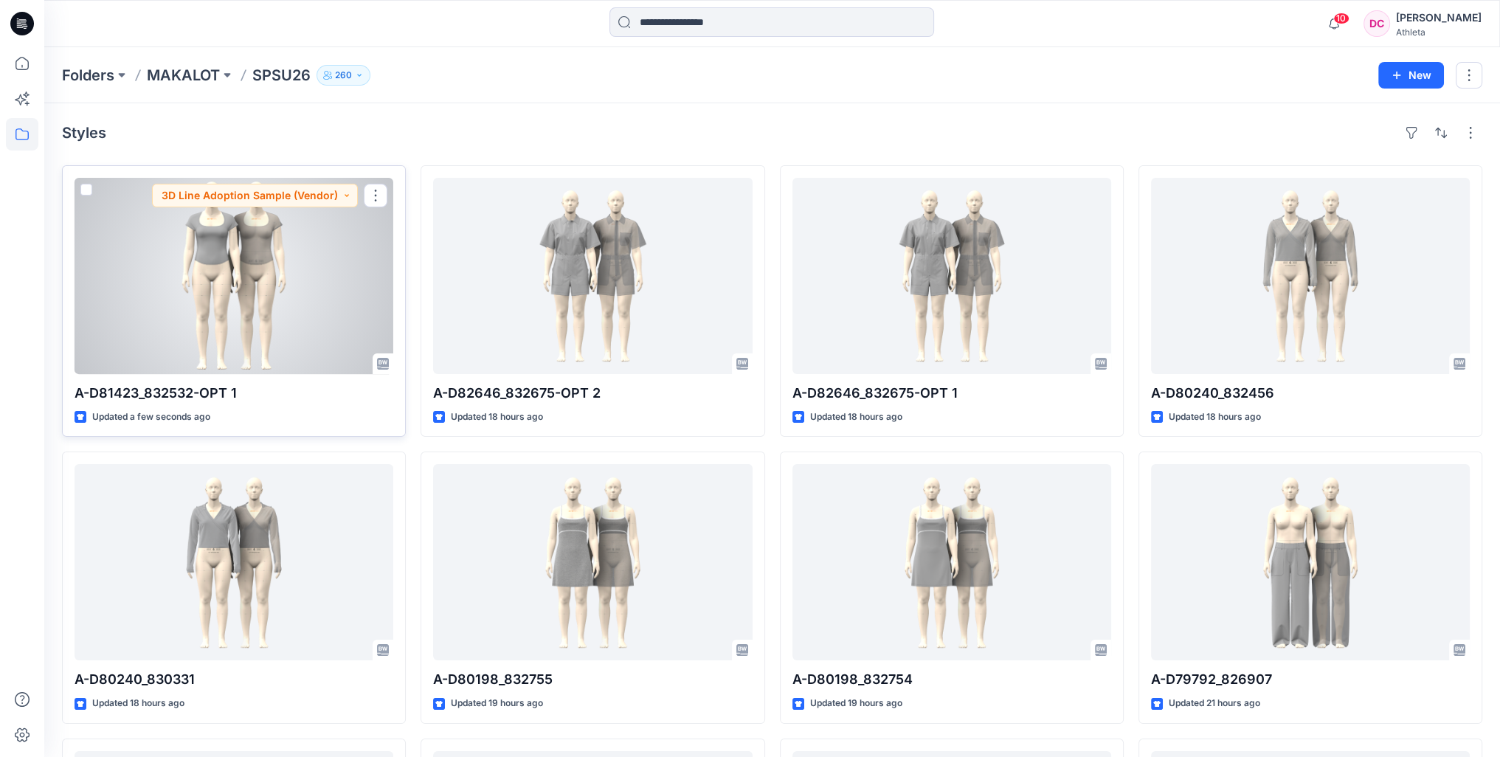
click at [293, 273] on div at bounding box center [234, 276] width 319 height 196
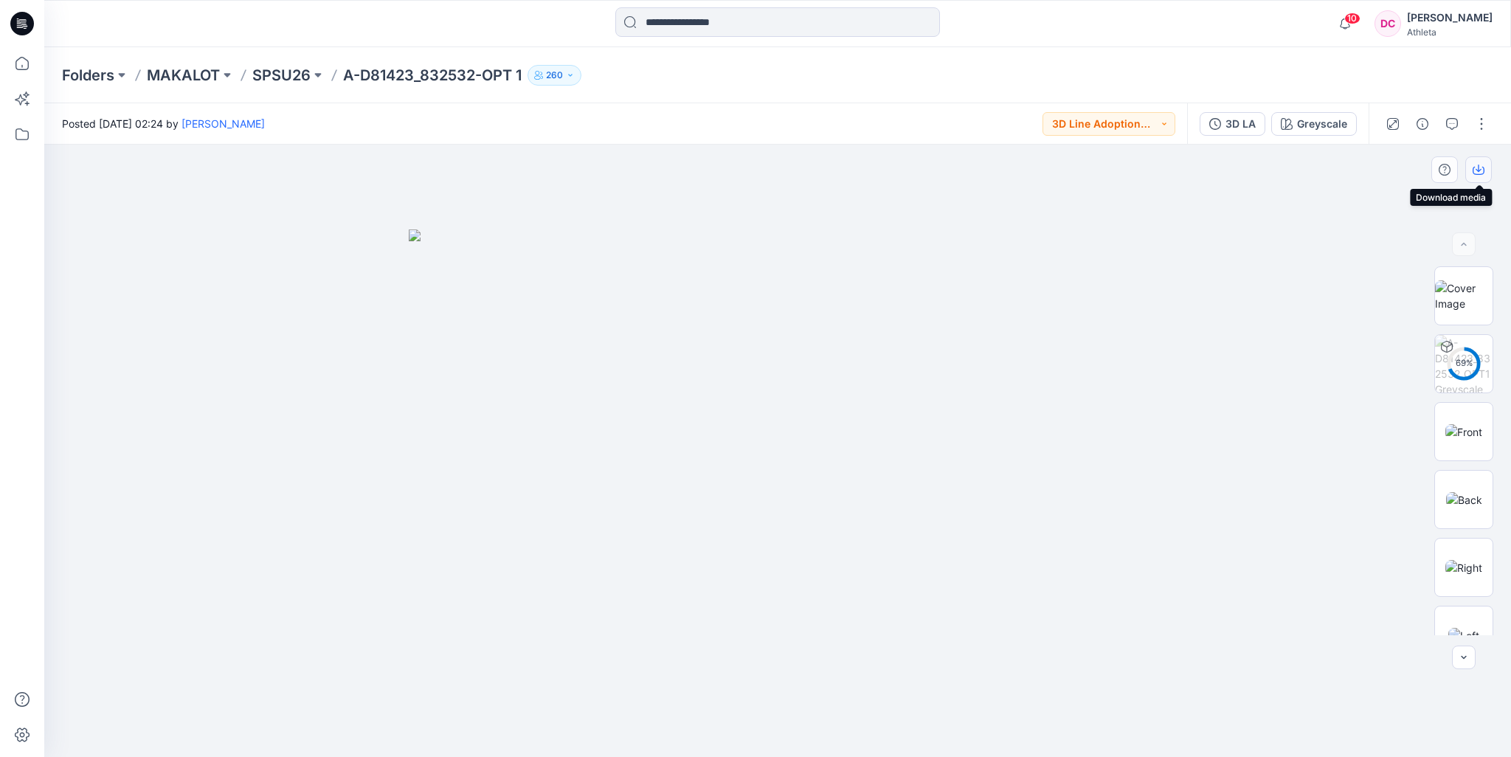
click at [1478, 168] on icon "button" at bounding box center [1479, 170] width 12 height 12
click at [1237, 125] on div "3D LA" at bounding box center [1241, 124] width 30 height 16
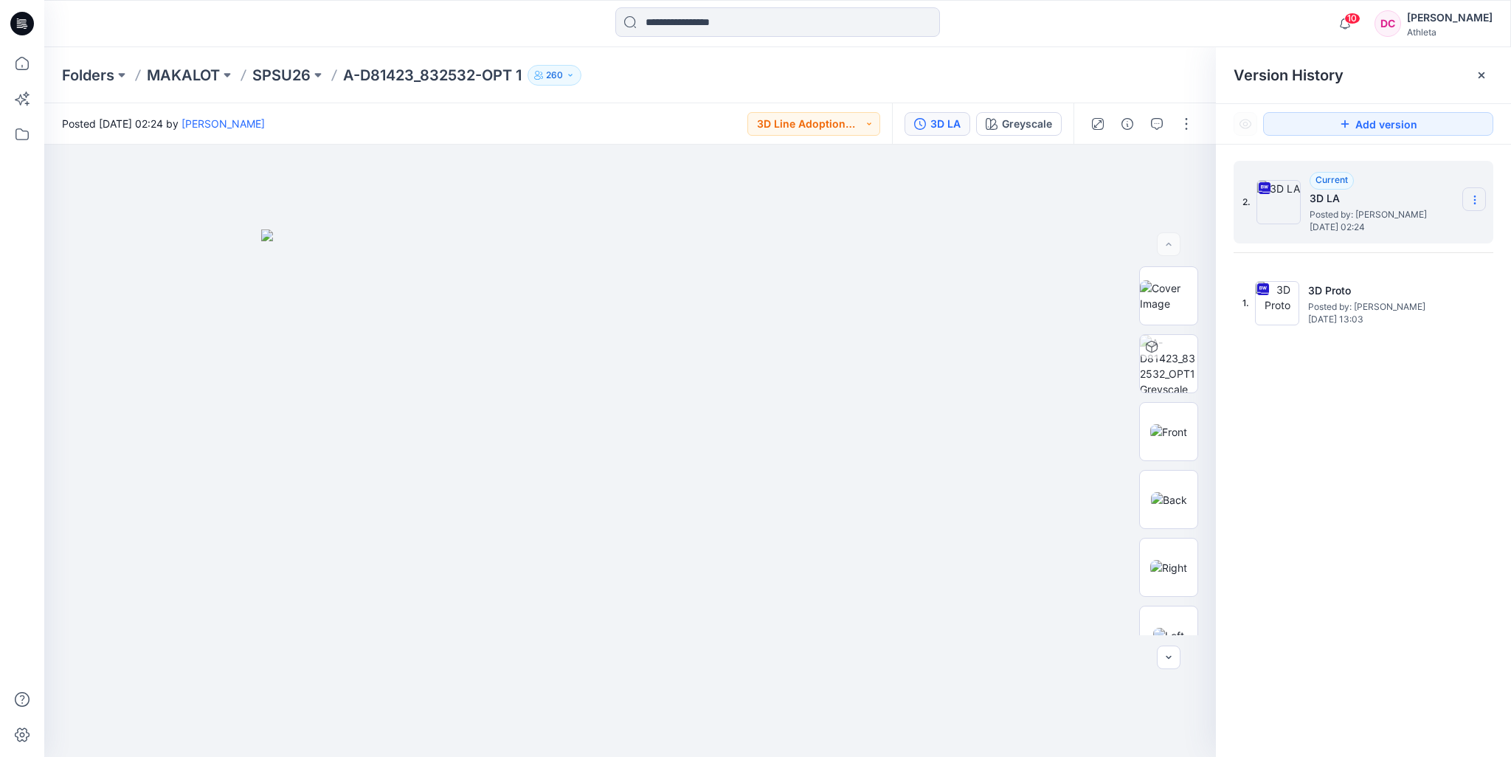
click at [1472, 201] on icon at bounding box center [1475, 200] width 12 height 12
click at [1161, 86] on div "Folders MAKALOT SPSU26 A-D81423_832532-OPT 1 260" at bounding box center [777, 75] width 1467 height 56
click at [1484, 78] on icon at bounding box center [1482, 75] width 12 height 12
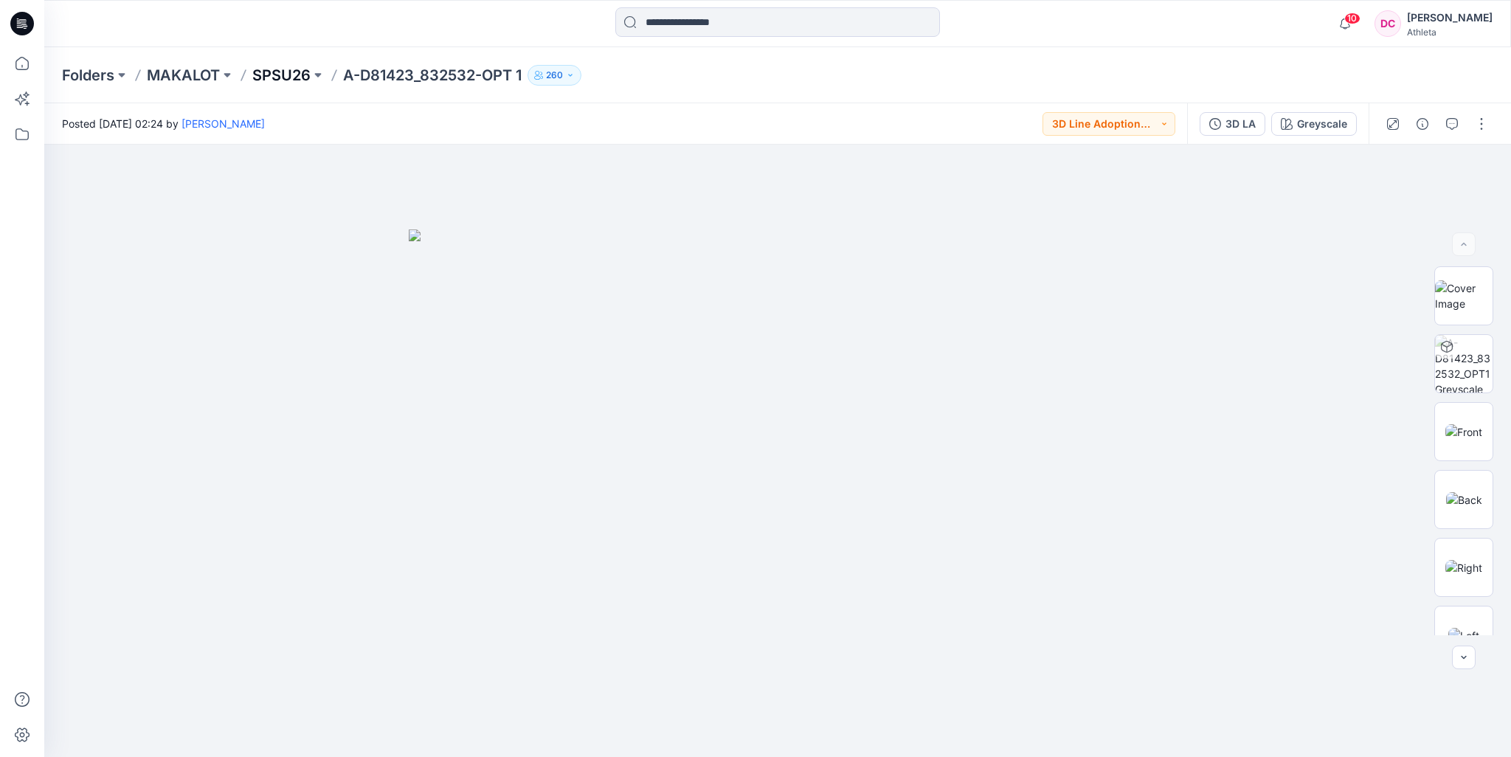
click at [295, 72] on p "SPSU26" at bounding box center [281, 75] width 58 height 21
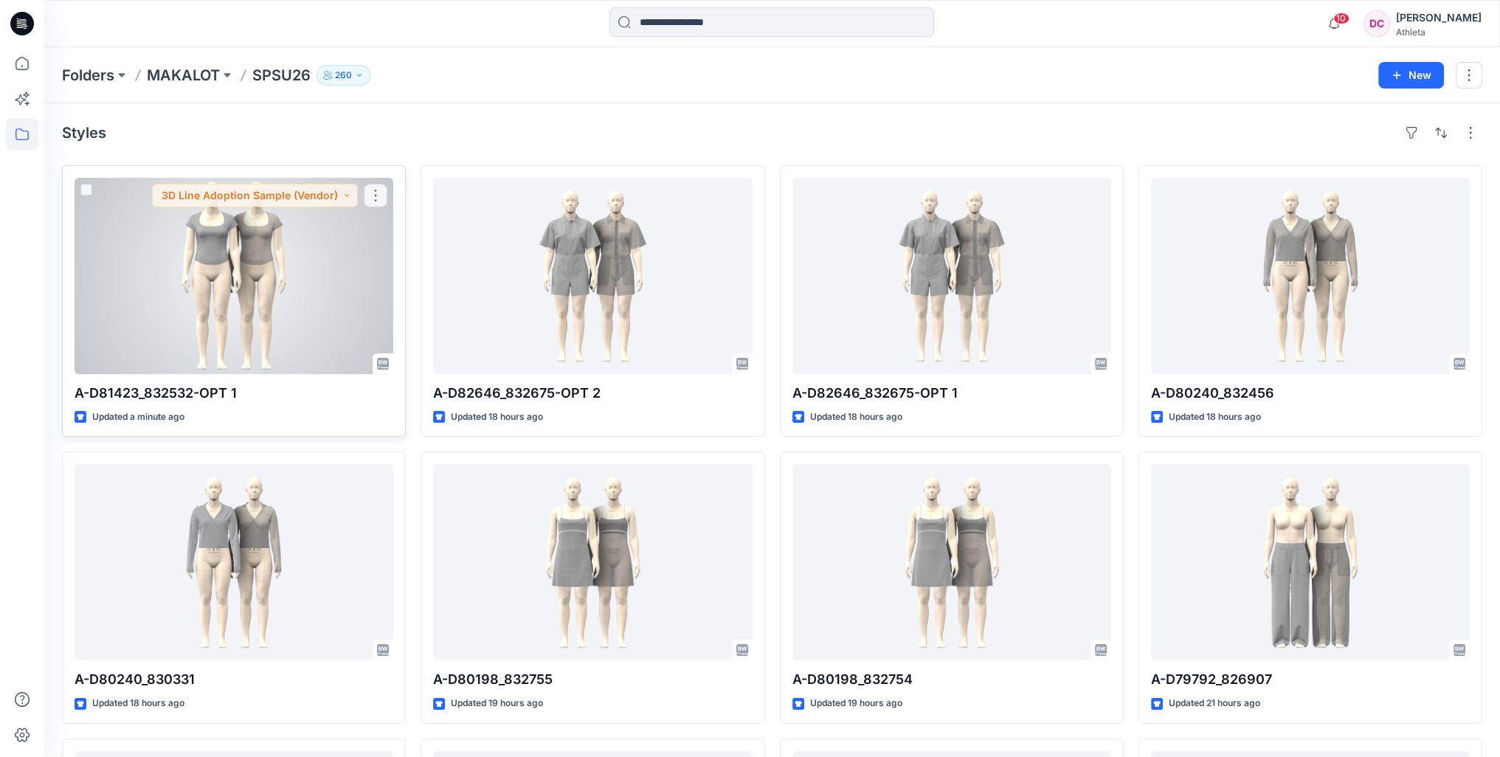
click at [263, 210] on div at bounding box center [234, 276] width 319 height 196
